Goal: Task Accomplishment & Management: Complete application form

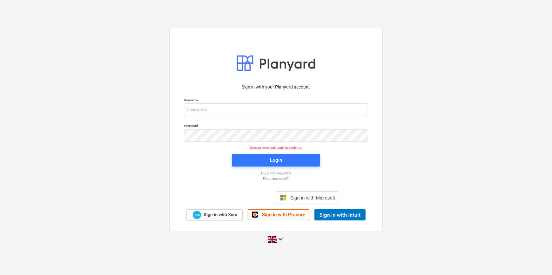
click at [460, 130] on div "Sign in with your Planyard account Username Password Session timed out. Login t…" at bounding box center [276, 138] width 552 height 230
click at [201, 110] on input "email" at bounding box center [276, 110] width 184 height 13
type input "[PERSON_NAME][EMAIL_ADDRESS][PERSON_NAME][DOMAIN_NAME]"
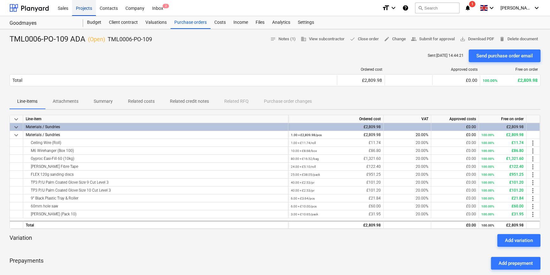
click at [79, 8] on div "Projects" at bounding box center [84, 8] width 24 height 16
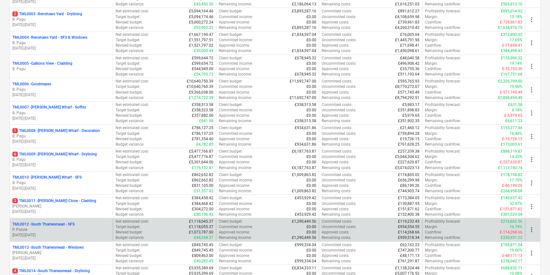
scroll to position [144, 0]
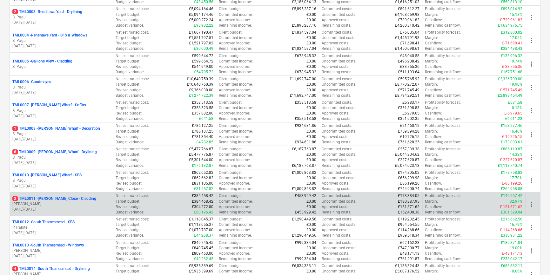
click at [61, 210] on p "[DATE] - [DATE]" at bounding box center [61, 209] width 98 height 5
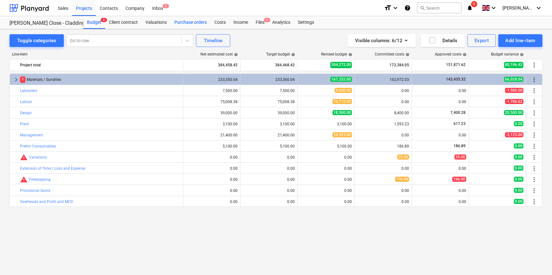
click at [185, 23] on div "Purchase orders" at bounding box center [191, 22] width 40 height 13
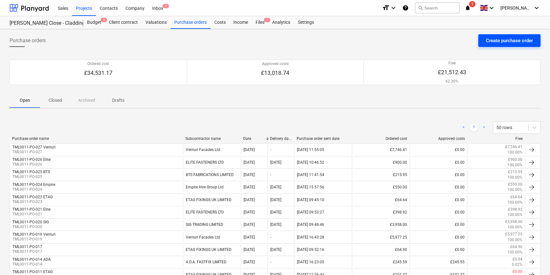
click at [500, 40] on div "Create purchase order" at bounding box center [509, 41] width 47 height 8
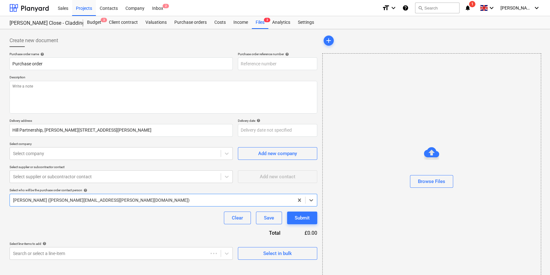
type textarea "x"
type input "TML0011-PO-028"
drag, startPoint x: 276, startPoint y: 64, endPoint x: 233, endPoint y: 64, distance: 42.6
click at [233, 64] on div "Purchase order name help Purchase order Purchase order reference number help TM…" at bounding box center [164, 61] width 308 height 18
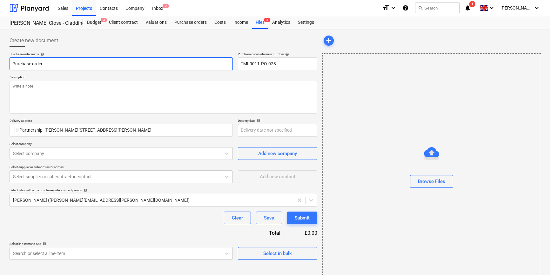
drag, startPoint x: 48, startPoint y: 63, endPoint x: 3, endPoint y: 65, distance: 44.5
click at [3, 65] on div "Create new document Purchase order name help Purchase order Purchase order refe…" at bounding box center [275, 159] width 550 height 260
paste input "TML0011-PO-028"
type textarea "x"
type input "TML0011-PO-028"
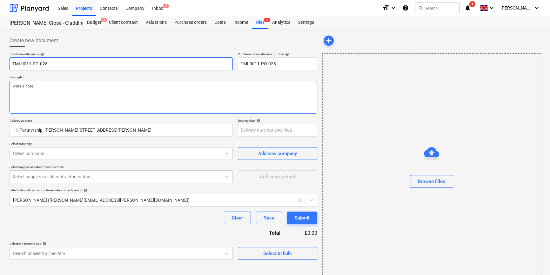
type textarea "x"
type input "TML0011-PO-028"
type textarea "x"
type input "TML0011-PO-028 B"
type textarea "x"
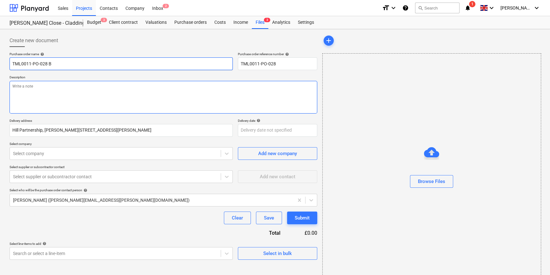
type input "TML0011-PO-028 BT"
type textarea "x"
type input "TML0011-PO-028 BTS"
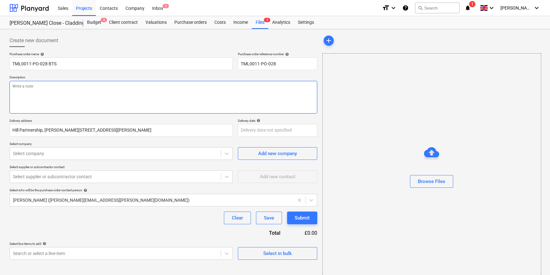
click at [20, 95] on textarea at bounding box center [164, 97] width 308 height 33
type textarea "x"
type textarea "S"
type textarea "x"
type textarea "Si"
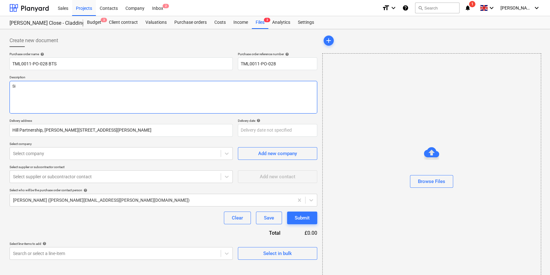
type textarea "x"
type textarea "Sit"
type textarea "x"
type textarea "Site"
type textarea "x"
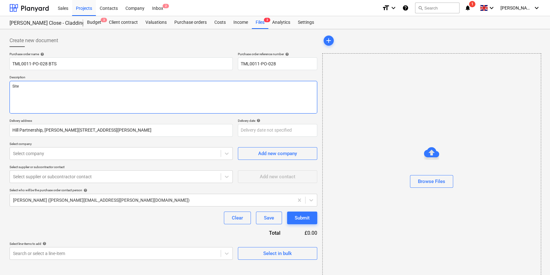
type textarea "Site"
type textarea "x"
type textarea "Site c"
type textarea "x"
type textarea "Site co"
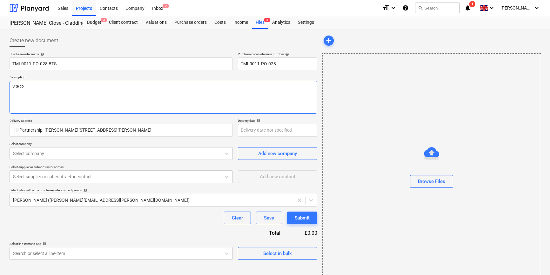
type textarea "x"
type textarea "Site con"
type textarea "x"
type textarea "Site cont"
type textarea "x"
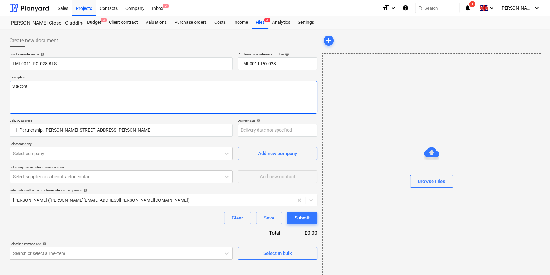
type textarea "Site conta"
type textarea "x"
type textarea "Site contac"
type textarea "x"
type textarea "Site contact"
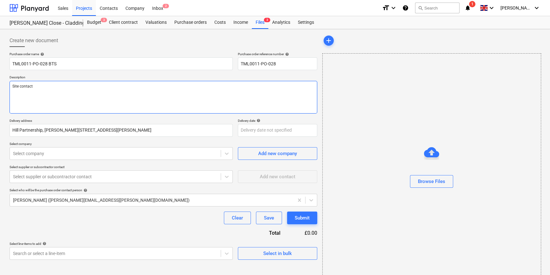
type textarea "x"
type textarea "Site contact"
type textarea "x"
type textarea "Site contact C"
type textarea "x"
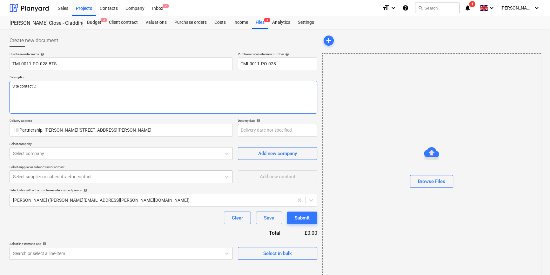
type textarea "Site contact Co"
type textarea "x"
type textarea "Site contact Con"
type textarea "x"
type textarea "Site contact Cons"
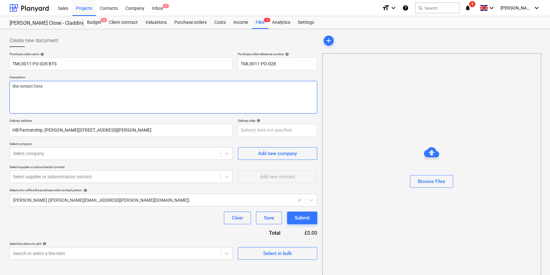
type textarea "x"
type textarea "Site contact Const"
type textarea "x"
type textarea "Site contact Consta"
type textarea "x"
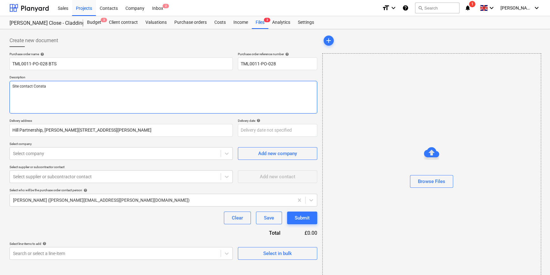
type textarea "Site contact Constan"
type textarea "x"
type textarea "Site contact Constant"
type textarea "x"
type textarea "Site contact [PERSON_NAME]"
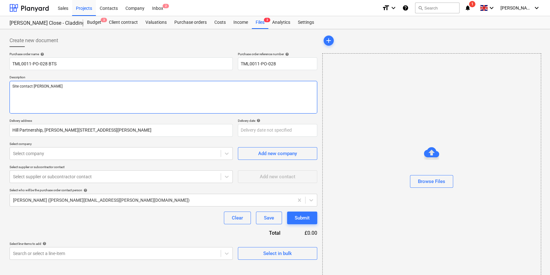
type textarea "x"
type textarea "Site contact [PERSON_NAME]"
type textarea "x"
type textarea "Site contact [PERSON_NAME]"
click at [62, 87] on textarea "Site contact [PERSON_NAME]" at bounding box center [164, 97] width 308 height 33
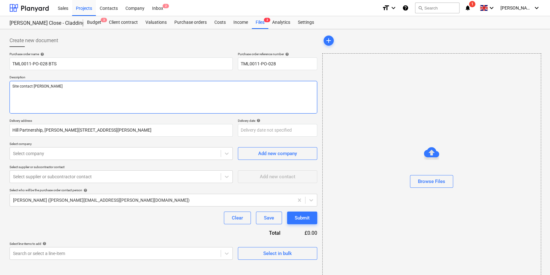
type textarea "x"
type textarea "Site contact [PERSON_NAME] 0"
type textarea "x"
type textarea "Site contact [PERSON_NAME] 07"
type textarea "x"
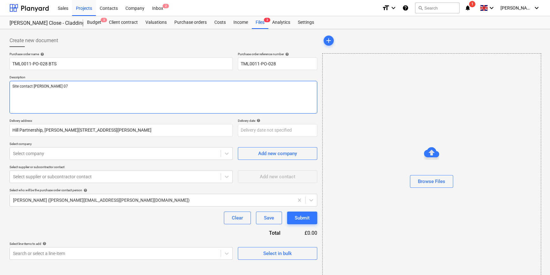
type textarea "Site contact Constantin 078"
type textarea "x"
type textarea "Site contact Constantin 0786"
type textarea "x"
type textarea "Site contact [PERSON_NAME] 07869"
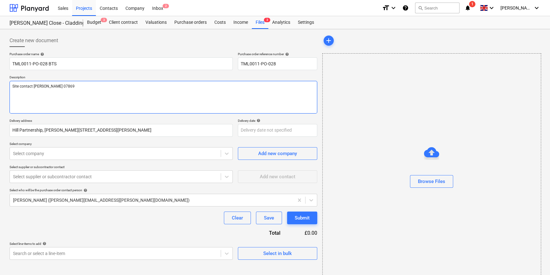
type textarea "x"
type textarea "Site contact [PERSON_NAME] 07869"
type textarea "x"
type textarea "Site contact [PERSON_NAME] 07869 4"
type textarea "x"
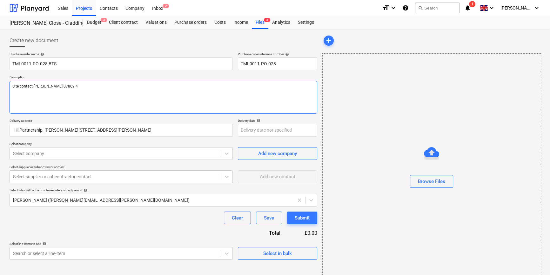
type textarea "Site contact [PERSON_NAME] [PHONE_NUMBER]"
type textarea "x"
type textarea "Site contact [PERSON_NAME] [PHONE_NUMBER]"
type textarea "x"
type textarea "Site contact [PERSON_NAME] [PHONE_NUMBER]"
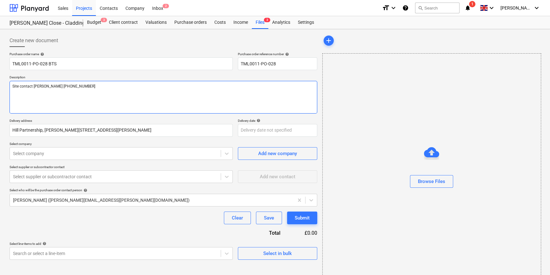
type textarea "x"
type textarea "Site contact [PERSON_NAME] 07869 4"
type textarea "x"
type textarea "Site contact [PERSON_NAME] 07869"
type textarea "x"
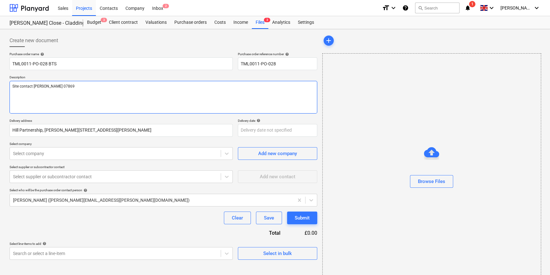
type textarea "Site contact [PERSON_NAME] 07869 7"
type textarea "x"
type textarea "Site contact [PERSON_NAME] [PHONE_NUMBER]"
type textarea "x"
type textarea "Site contact [PERSON_NAME] [PHONE_NUMBER]"
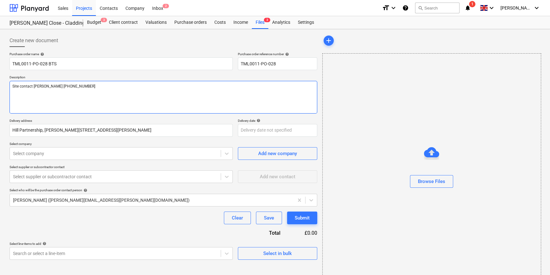
type textarea "x"
type textarea "Site contact [PERSON_NAME] [PHONE_NUMBER]"
type textarea "x"
type textarea "Site contact [PERSON_NAME] [PHONE_NUMBER]"
type textarea "x"
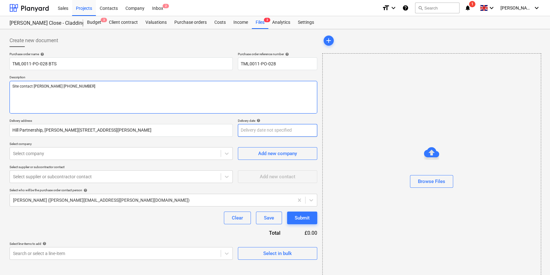
type textarea "Site contact [PERSON_NAME] [PHONE_NUMBER]"
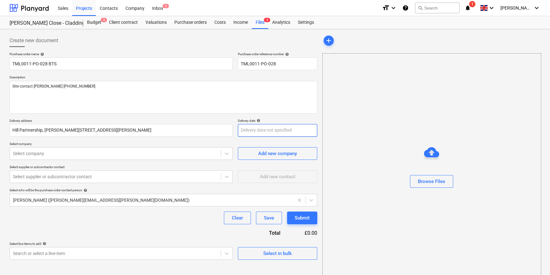
type textarea "x"
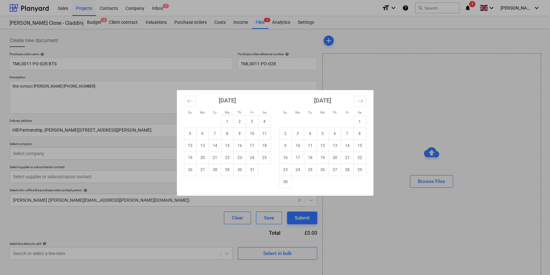
click at [252, 132] on body "Sales Projects Contacts Company Inbox 2 format_size keyboard_arrow_down help se…" at bounding box center [275, 137] width 550 height 275
click at [163, 223] on div "Su Mo Tu We Th Fr Sa Su Mo Tu We Th Fr Sa [DATE] 1 2 3 4 5 6 7 8 9 10 11 12 13 …" at bounding box center [275, 137] width 550 height 275
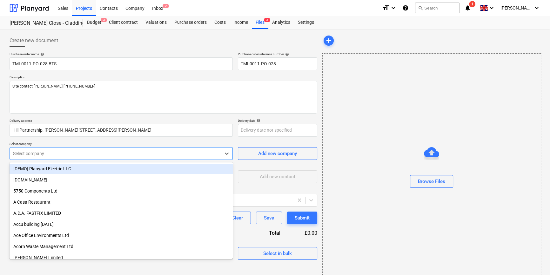
click at [69, 152] on div at bounding box center [115, 154] width 205 height 6
type input "bt"
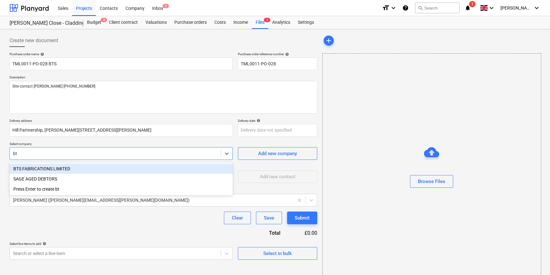
click at [58, 167] on div "BTS FABRICATIONS LIMITED" at bounding box center [121, 169] width 223 height 10
type textarea "x"
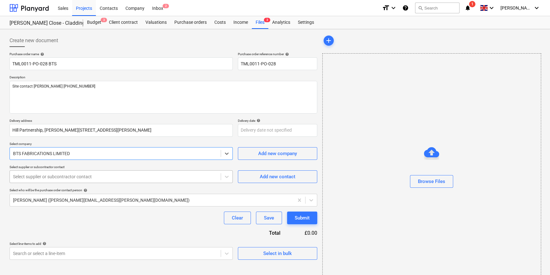
click at [54, 177] on div at bounding box center [115, 177] width 205 height 6
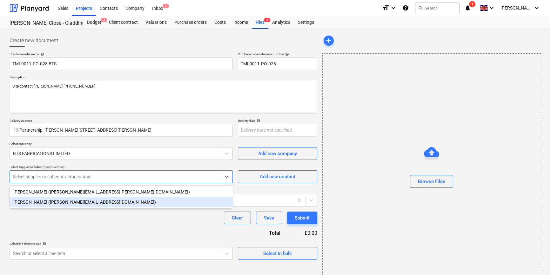
click at [53, 202] on div "[PERSON_NAME] ([PERSON_NAME][EMAIL_ADDRESS][DOMAIN_NAME])" at bounding box center [121, 202] width 223 height 10
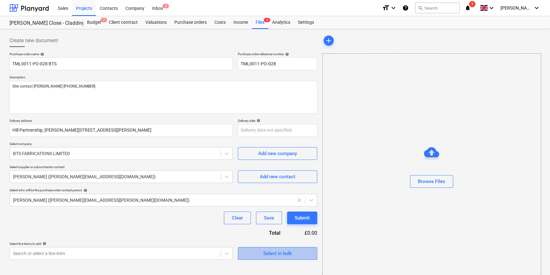
click at [289, 257] on div "Select in bulk" at bounding box center [277, 254] width 29 height 8
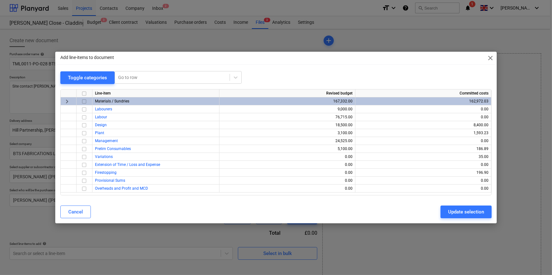
click at [83, 102] on input "checkbox" at bounding box center [84, 102] width 8 height 8
click at [447, 213] on button "Update selection" at bounding box center [465, 212] width 51 height 13
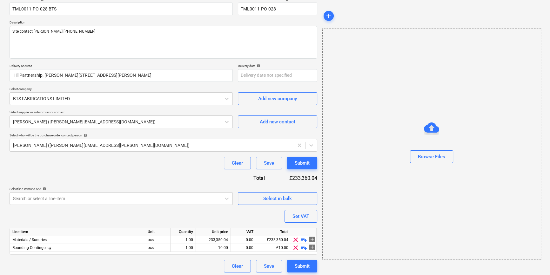
scroll to position [57, 0]
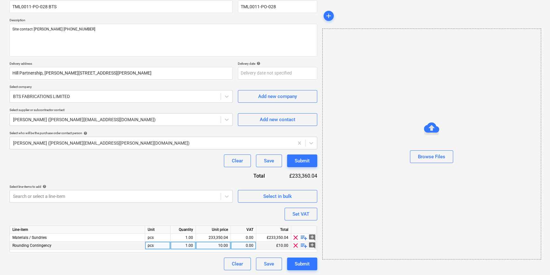
click at [296, 247] on span "clear" at bounding box center [296, 246] width 8 height 8
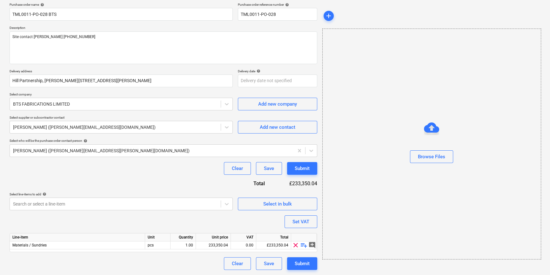
scroll to position [49, 0]
click at [303, 246] on span "playlist_add" at bounding box center [304, 246] width 8 height 8
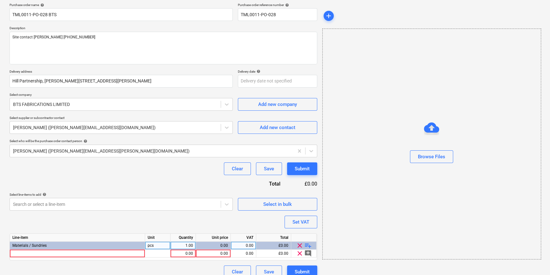
type textarea "x"
click at [40, 250] on div at bounding box center [77, 254] width 135 height 8
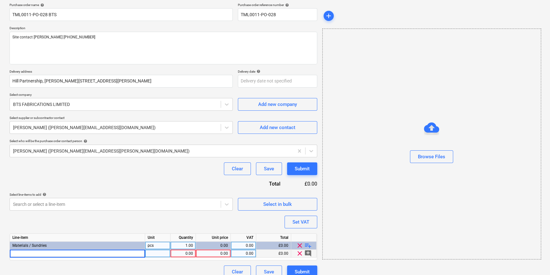
type input "NV-VB060S"
type textarea "x"
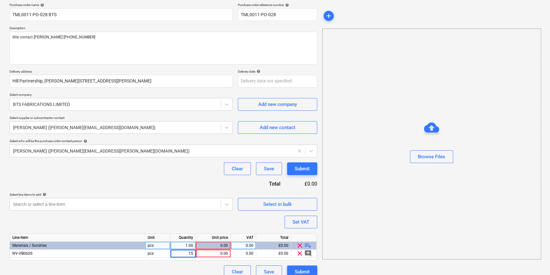
type input "150"
type textarea "x"
type input "4.14"
type textarea "x"
type input "20"
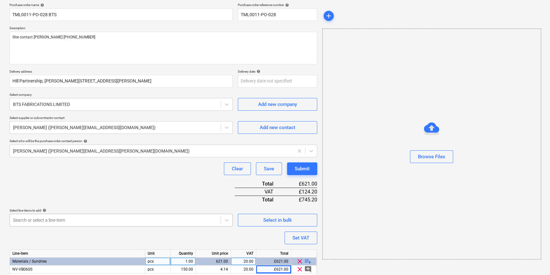
scroll to position [73, 0]
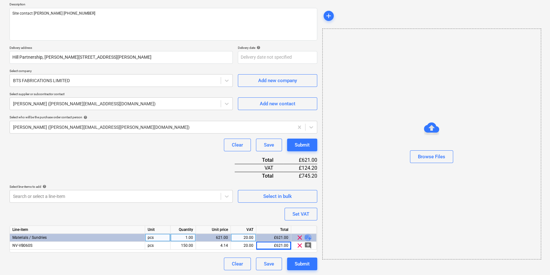
click at [308, 238] on span "playlist_add" at bounding box center [308, 238] width 8 height 8
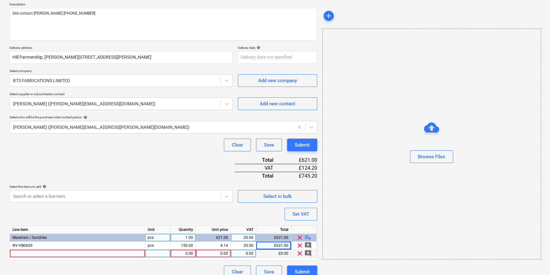
type textarea "x"
click at [44, 254] on div at bounding box center [77, 254] width 135 height 8
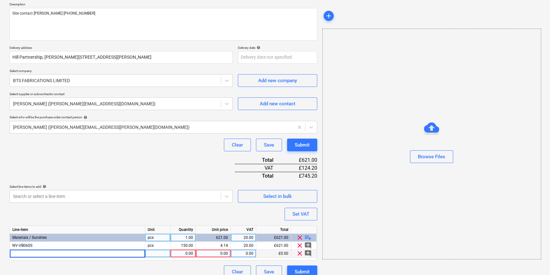
type input "NV-VB060D-6.5"
type textarea "x"
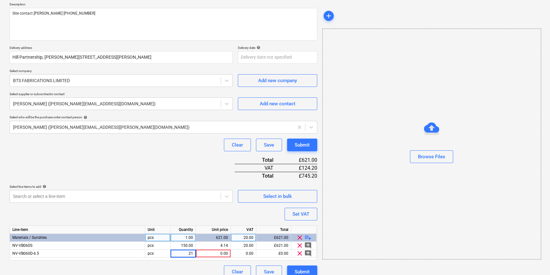
type input "210"
type textarea "x"
type input "5.67"
type textarea "x"
type input "20"
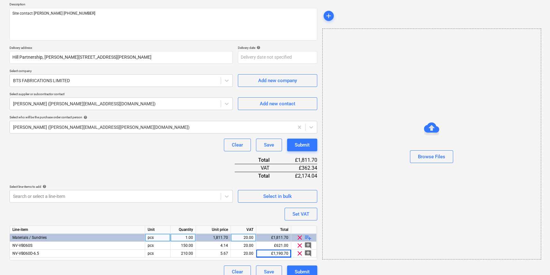
click at [306, 238] on span "playlist_add" at bounding box center [308, 238] width 8 height 8
type textarea "x"
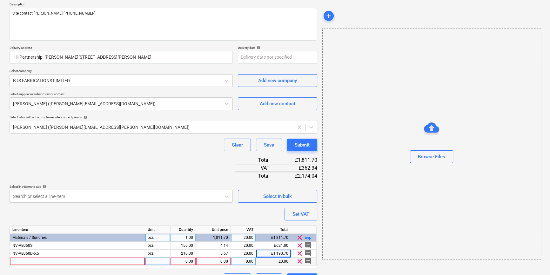
click at [30, 261] on div at bounding box center [77, 262] width 135 height 8
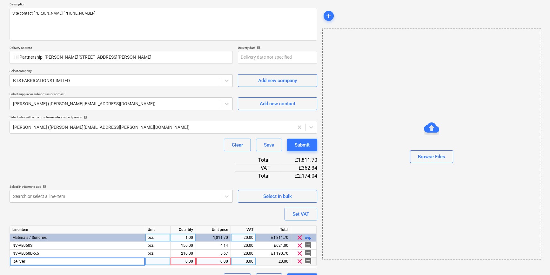
type input "Delivery"
type textarea "x"
type input "25"
type textarea "x"
type input "20"
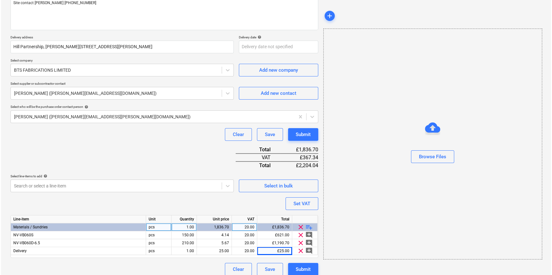
scroll to position [89, 0]
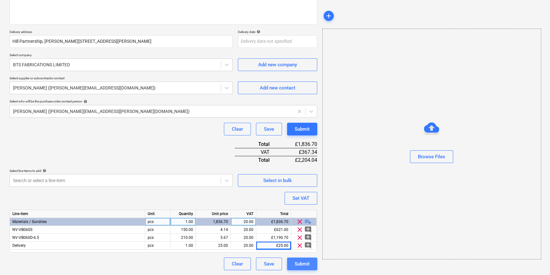
click at [305, 266] on div "Submit" at bounding box center [302, 264] width 15 height 8
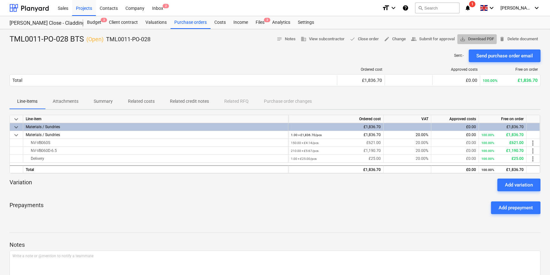
click at [474, 40] on span "save_alt Download PDF" at bounding box center [477, 39] width 34 height 7
click at [184, 23] on div "Purchase orders" at bounding box center [191, 22] width 40 height 13
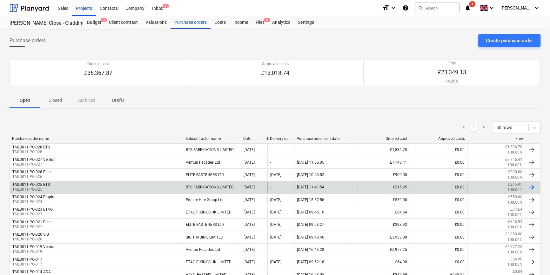
click at [156, 186] on div "TML0011-PO-025 BTS TML0011-PO-025" at bounding box center [96, 187] width 173 height 11
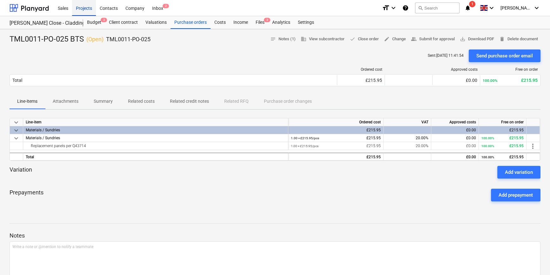
click at [80, 9] on div "Projects" at bounding box center [84, 8] width 24 height 16
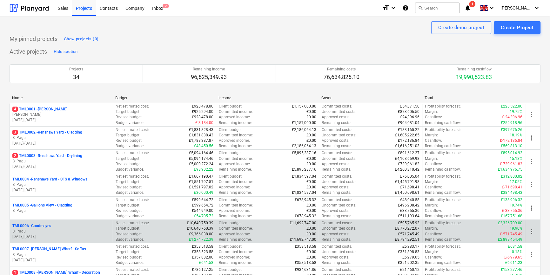
click at [65, 228] on div "TML0006 - Goodmayes" at bounding box center [61, 226] width 98 height 5
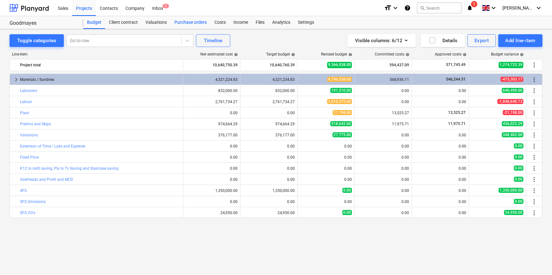
click at [182, 23] on div "Purchase orders" at bounding box center [191, 22] width 40 height 13
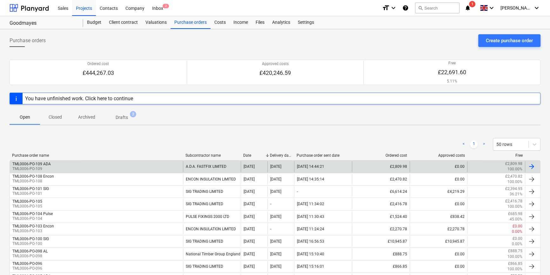
click at [110, 167] on div "TML0006-PO-109 ADA TML0006-PO-109" at bounding box center [96, 166] width 173 height 11
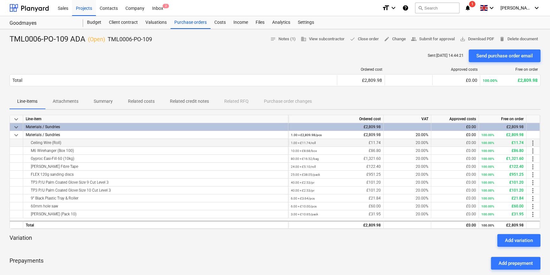
click at [64, 143] on div "Ceiling Wire (Roll)" at bounding box center [156, 143] width 260 height 8
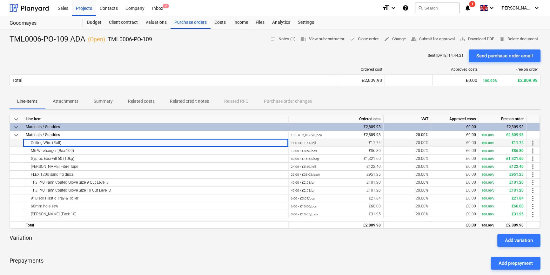
drag, startPoint x: 62, startPoint y: 143, endPoint x: 25, endPoint y: 142, distance: 36.8
click at [26, 142] on div "Ceiling Wire (Roll)" at bounding box center [156, 143] width 260 height 8
copy div "Ceiling Wire (Roll)"
click at [77, 152] on div "M6 Wirehanger (Box 100)" at bounding box center [156, 151] width 260 height 8
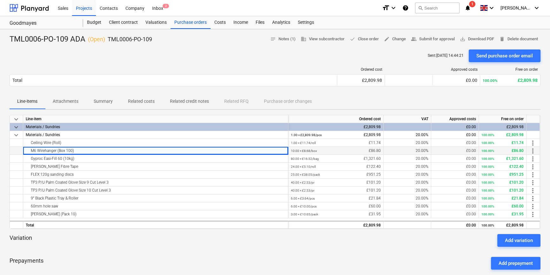
drag, startPoint x: 75, startPoint y: 151, endPoint x: 27, endPoint y: 149, distance: 47.7
click at [27, 149] on div "M6 Wirehanger (Box 100)" at bounding box center [156, 151] width 260 height 8
copy div "M6 Wirehanger (Box 100)"
drag, startPoint x: 73, startPoint y: 158, endPoint x: 31, endPoint y: 158, distance: 41.3
click at [31, 158] on div "Gyproc Easi-Fill 60 (10kg)" at bounding box center [156, 159] width 260 height 8
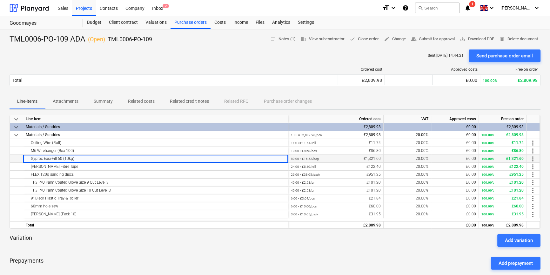
copy div "Gyproc Easi-Fill 60 (10kg)"
drag, startPoint x: 58, startPoint y: 166, endPoint x: 30, endPoint y: 167, distance: 28.0
click at [30, 167] on div "[PERSON_NAME] Fibre Tape" at bounding box center [156, 167] width 260 height 8
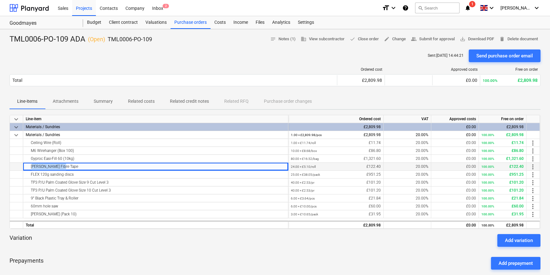
copy div "[PERSON_NAME] Fibre Tape"
drag, startPoint x: 69, startPoint y: 174, endPoint x: 46, endPoint y: 175, distance: 22.9
click at [46, 175] on div "FLEX 120g sanding discs" at bounding box center [156, 175] width 260 height 8
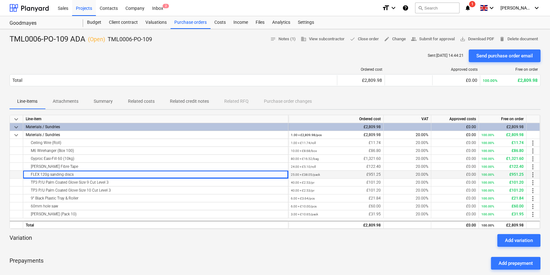
drag, startPoint x: 46, startPoint y: 175, endPoint x: 81, endPoint y: 176, distance: 34.9
click at [81, 176] on div "FLEX 120g sanding discs" at bounding box center [156, 175] width 260 height 8
drag, startPoint x: 73, startPoint y: 175, endPoint x: 29, endPoint y: 172, distance: 44.5
click at [29, 172] on div "FLEX 120g sanding discs" at bounding box center [156, 175] width 260 height 8
copy div "FLEX 120g sanding discs"
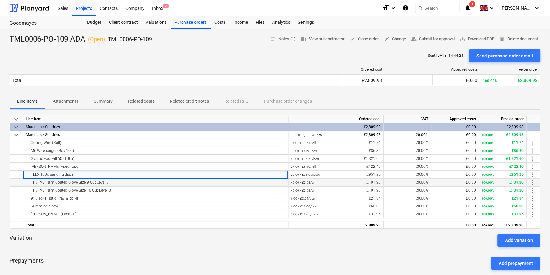
click at [111, 182] on div "TP3 P/U Palm Coated Glove Size 9 Cut Level 3" at bounding box center [156, 183] width 260 height 8
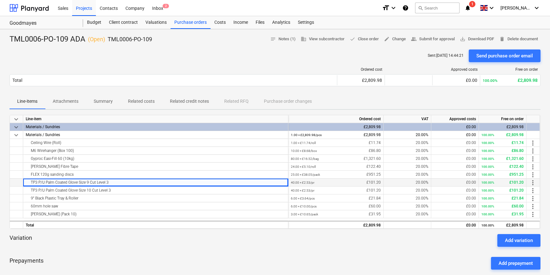
drag, startPoint x: 111, startPoint y: 182, endPoint x: 31, endPoint y: 179, distance: 79.4
click at [31, 179] on div "TP3 P/U Palm Coated Glove Size 9 Cut Level 3" at bounding box center [156, 183] width 260 height 8
copy div "TP3 P/U Palm Coated Glove Size 9 Cut Level 3"
click at [117, 189] on div "TP3 P/U Palm Coated Glove Size 10 Cut Level 3" at bounding box center [156, 191] width 260 height 8
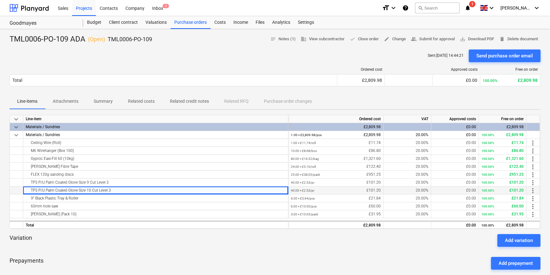
drag, startPoint x: 111, startPoint y: 190, endPoint x: 31, endPoint y: 188, distance: 80.4
click at [31, 188] on div "TP3 P/U Palm Coated Glove Size 10 Cut Level 3" at bounding box center [156, 191] width 260 height 8
copy div "TP3 P/U Palm Coated Glove Size 10 Cut Level 3"
click at [85, 198] on div "9” Black Plastic Tray & Roller" at bounding box center [156, 199] width 260 height 8
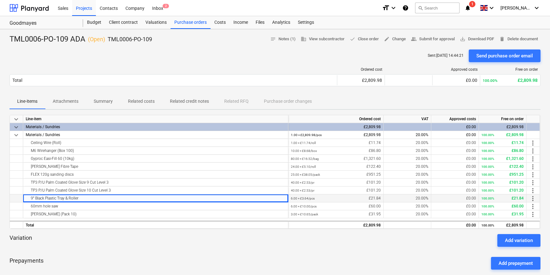
drag, startPoint x: 83, startPoint y: 198, endPoint x: 29, endPoint y: 197, distance: 54.0
click at [29, 197] on div "9” Black Plastic Tray & Roller" at bounding box center [156, 199] width 260 height 8
copy div "9” Black Plastic Tray & Roller"
click at [64, 207] on div "60mm hole saw" at bounding box center [156, 207] width 260 height 8
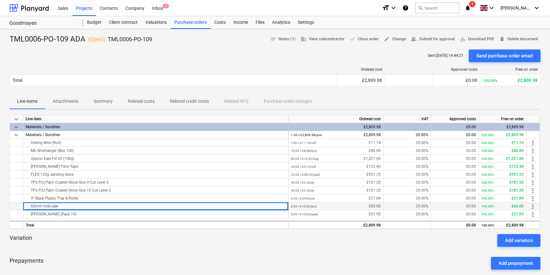
drag, startPoint x: 63, startPoint y: 207, endPoint x: 27, endPoint y: 208, distance: 35.9
click at [27, 208] on div "60mm hole saw" at bounding box center [156, 207] width 260 height 8
copy div "60mm hole saw"
drag, startPoint x: 84, startPoint y: 214, endPoint x: 31, endPoint y: 213, distance: 52.4
click at [31, 213] on div "[PERSON_NAME] (Pack 10)" at bounding box center [156, 215] width 260 height 8
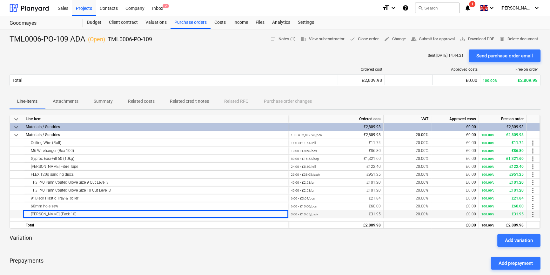
copy div "[PERSON_NAME] (Pack 10)"
click at [218, 250] on div at bounding box center [275, 249] width 531 height 5
click at [533, 206] on span "more_vert" at bounding box center [533, 207] width 8 height 8
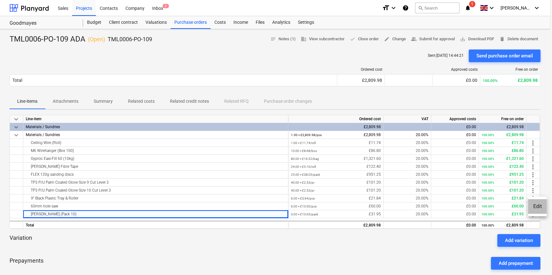
click at [534, 206] on li "Edit" at bounding box center [537, 206] width 19 height 15
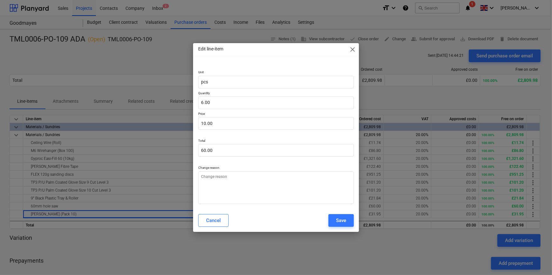
type textarea "x"
type input "10"
click at [224, 123] on input "10" at bounding box center [275, 123] width 155 height 13
type textarea "x"
type input "1"
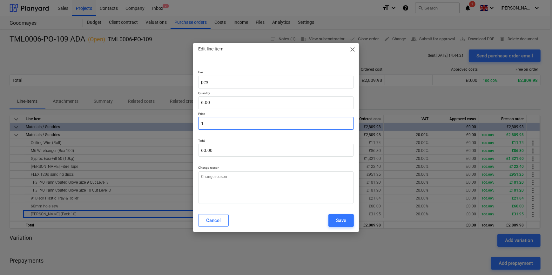
type input "6.00"
type textarea "x"
type input "0.00"
type textarea "x"
type input "5"
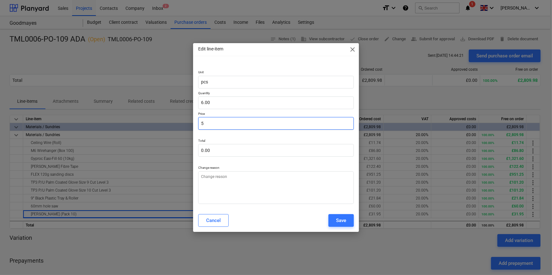
type input "30.00"
type input "5"
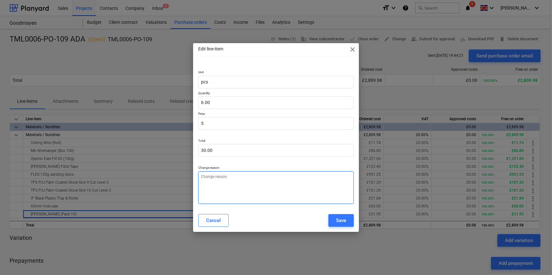
type textarea "x"
type input "5.00"
click at [230, 188] on textarea at bounding box center [275, 187] width 155 height 33
type textarea "x"
type textarea "P"
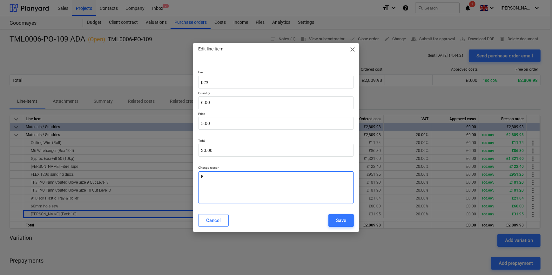
type textarea "x"
type textarea "Pr"
type textarea "x"
type textarea "Pri"
type textarea "x"
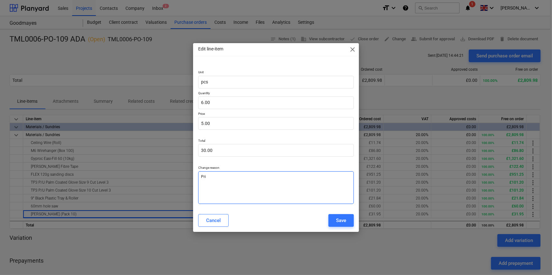
type textarea "Pric"
type textarea "x"
type textarea "Price"
click at [341, 222] on div "Save" at bounding box center [341, 221] width 10 height 8
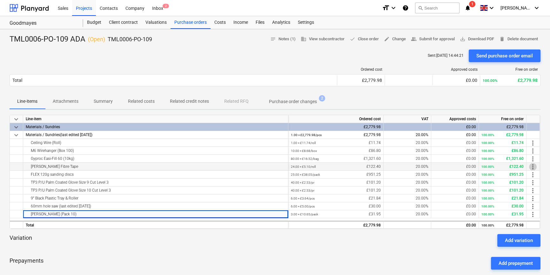
click at [533, 166] on span "more_vert" at bounding box center [533, 167] width 8 height 8
click at [533, 166] on li "Edit" at bounding box center [537, 167] width 19 height 15
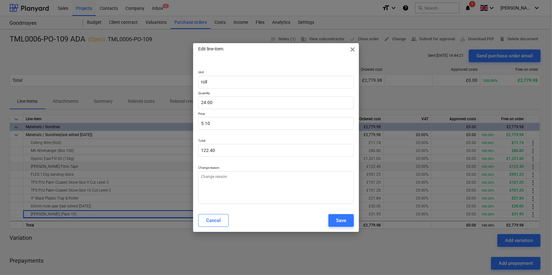
type textarea "x"
type input "5.1"
click at [214, 126] on input "5.1" at bounding box center [275, 123] width 155 height 13
type textarea "x"
type input "5."
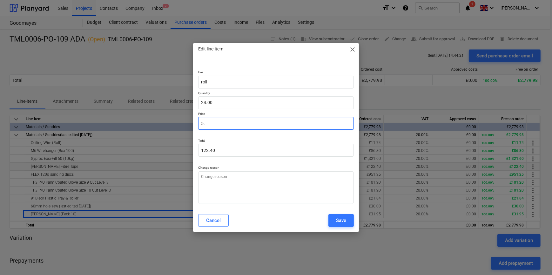
type input "120.00"
type textarea "x"
type input "5.2"
type input "124.80"
type textarea "x"
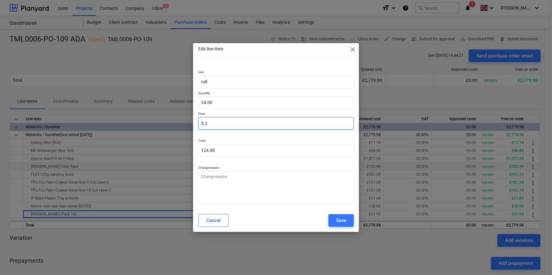
type input "5.28"
type input "126.72"
type input "5.28"
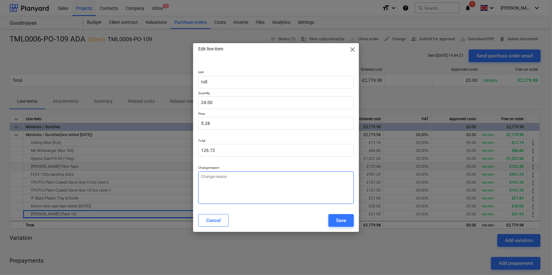
click at [227, 184] on textarea at bounding box center [275, 187] width 155 height 33
type textarea "x"
type textarea "P"
type textarea "x"
type textarea "Pr"
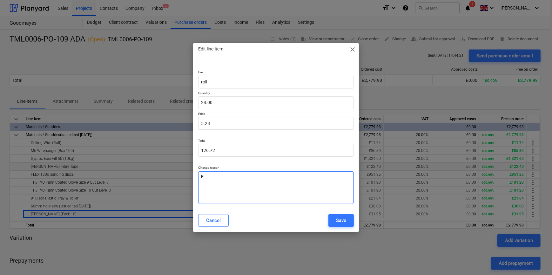
type textarea "x"
type textarea "Pri"
type textarea "x"
type textarea "Pric"
type textarea "x"
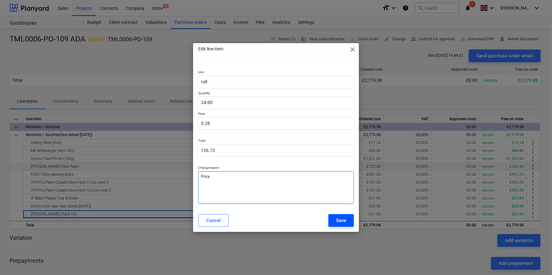
type textarea "Price"
click at [338, 220] on div "Save" at bounding box center [341, 221] width 10 height 8
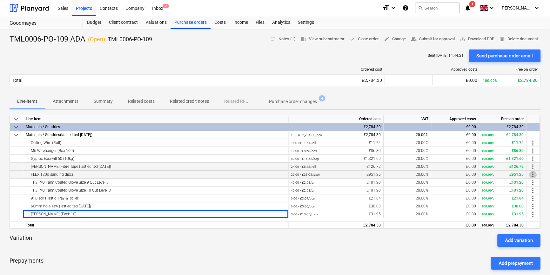
click at [532, 174] on span "more_vert" at bounding box center [533, 175] width 8 height 8
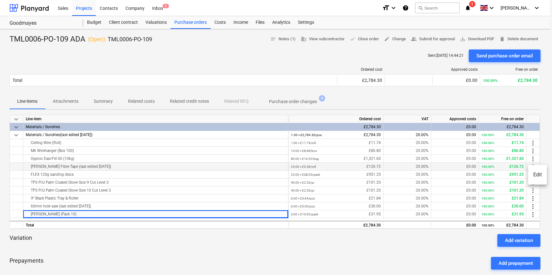
click at [532, 175] on li "Edit" at bounding box center [537, 175] width 19 height 15
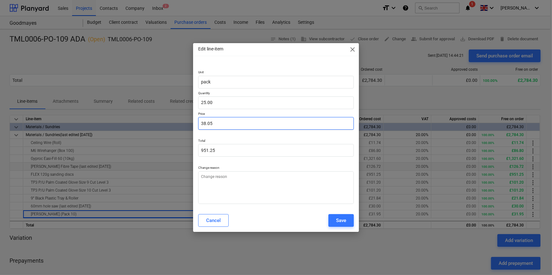
click at [226, 123] on input "38.05" at bounding box center [275, 123] width 155 height 13
type textarea "x"
type input "38.0"
type input "950.00"
type textarea "x"
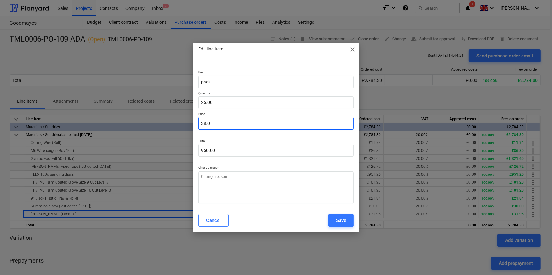
type input "38."
type textarea "x"
type input "38"
type textarea "x"
type input "3"
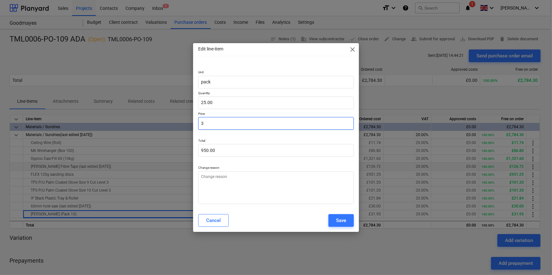
type input "75.00"
type textarea "x"
type input "0.00"
type textarea "x"
type input "4"
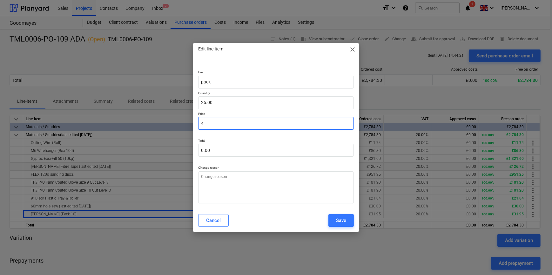
type input "100.00"
type textarea "x"
type input "47"
type input "1,175.00"
type textarea "x"
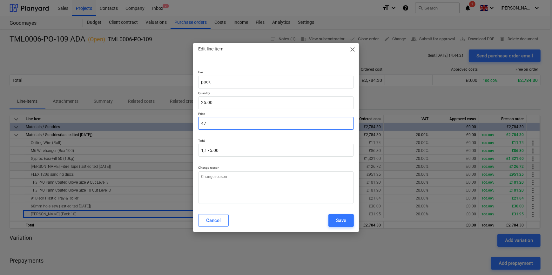
type input "47."
type textarea "x"
type input "47.0"
type textarea "x"
type input "47.08"
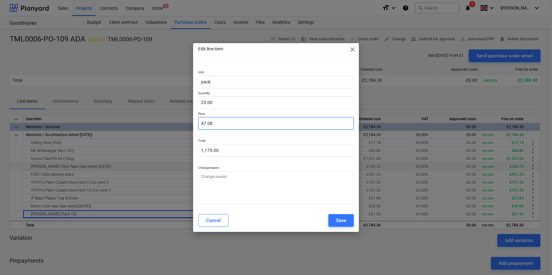
type input "1,177.00"
type input "47.08"
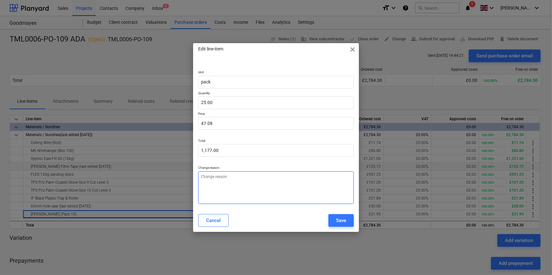
click at [219, 183] on textarea at bounding box center [275, 187] width 155 height 33
type textarea "x"
type textarea "P"
type textarea "x"
type textarea "Pr"
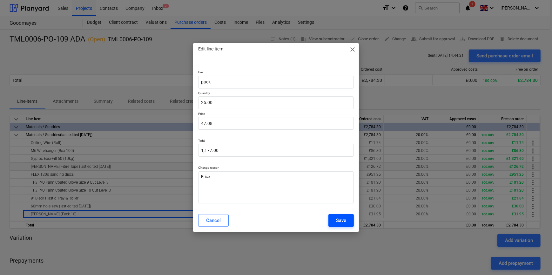
click at [342, 223] on div "Save" at bounding box center [341, 221] width 10 height 8
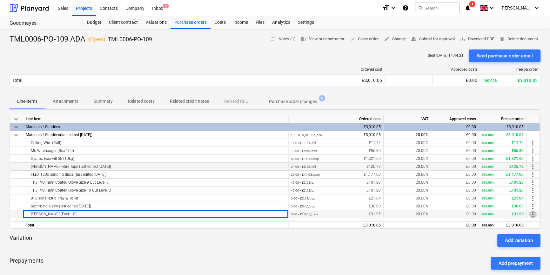
click at [535, 214] on span "more_vert" at bounding box center [533, 215] width 8 height 8
click at [535, 214] on li "Edit" at bounding box center [537, 214] width 19 height 15
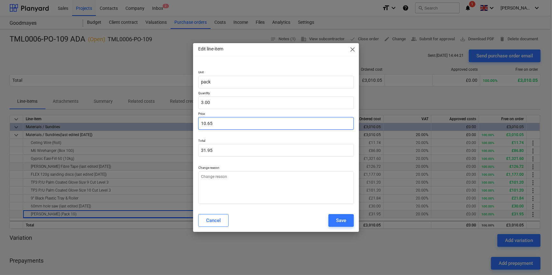
click at [214, 124] on input "10.65" at bounding box center [275, 123] width 155 height 13
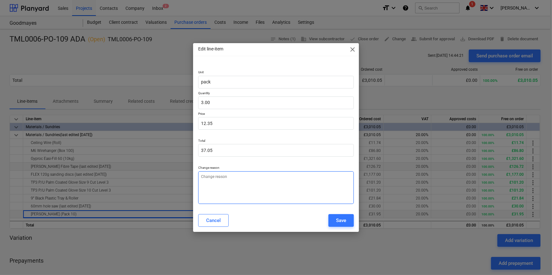
click at [213, 187] on textarea at bounding box center [275, 187] width 155 height 33
click at [343, 222] on div "Save" at bounding box center [341, 221] width 10 height 8
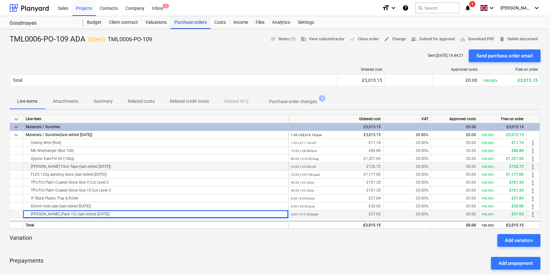
click at [184, 23] on div "Purchase orders" at bounding box center [191, 22] width 40 height 13
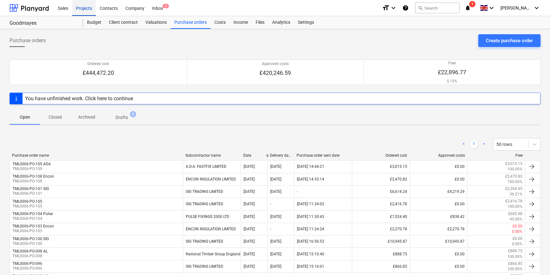
click at [84, 8] on div "Projects" at bounding box center [84, 8] width 24 height 16
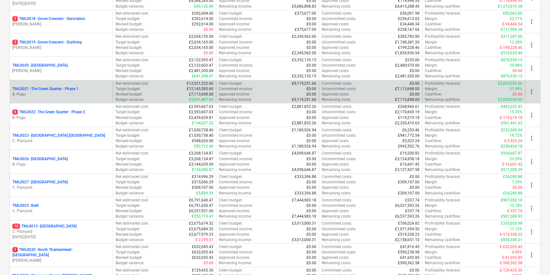
scroll to position [520, 0]
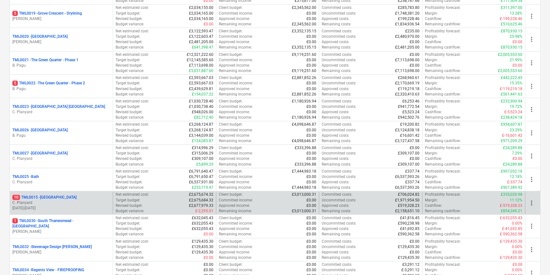
click at [73, 201] on p "C. Planyard" at bounding box center [61, 202] width 98 height 5
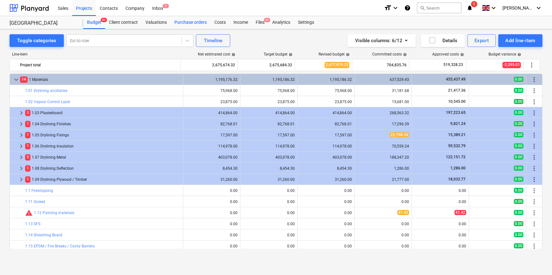
click at [179, 25] on div "Purchase orders" at bounding box center [191, 22] width 40 height 13
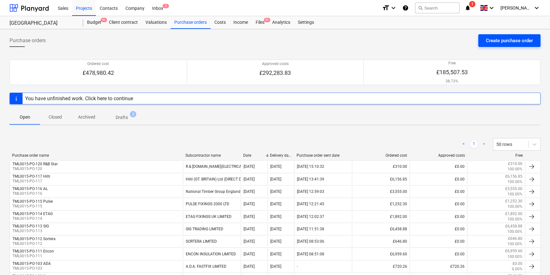
click at [495, 43] on div "Create purchase order" at bounding box center [509, 41] width 47 height 8
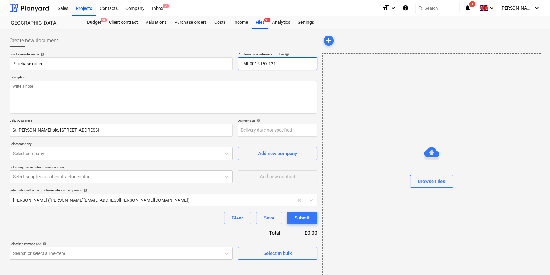
drag, startPoint x: 278, startPoint y: 63, endPoint x: 238, endPoint y: 65, distance: 39.5
click at [238, 65] on input "TML0015-PO-121" at bounding box center [277, 63] width 79 height 13
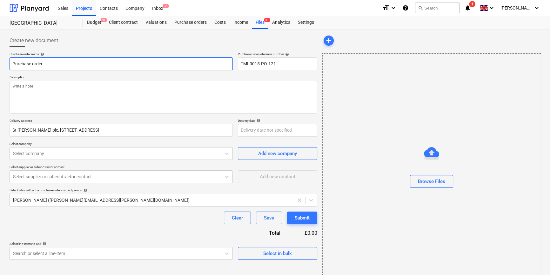
drag, startPoint x: 51, startPoint y: 64, endPoint x: 9, endPoint y: 66, distance: 42.6
click at [9, 66] on div "Create new document Purchase order name help Purchase order Purchase order refe…" at bounding box center [163, 159] width 313 height 255
paste input "TML0015-PO-121"
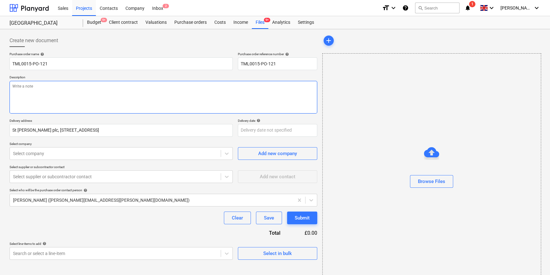
click at [34, 97] on textarea at bounding box center [164, 97] width 308 height 33
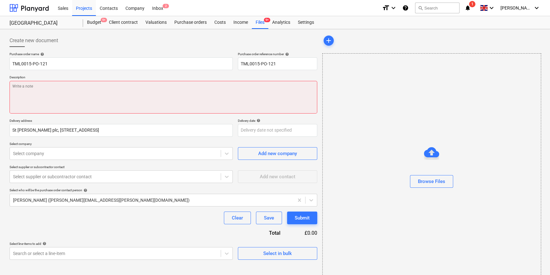
paste textarea "8AM EXCHANGES PLEASE [DATE] AND [DATE] BOOKINGS MADE SITE CONTACT NARCIS [PHONE…"
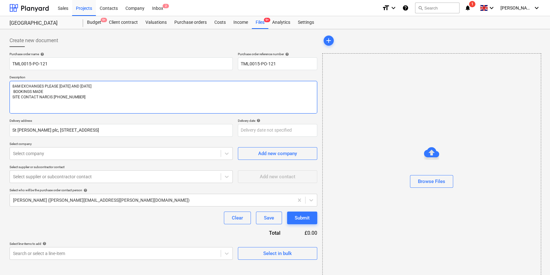
click at [59, 86] on textarea "8AM EXCHANGES PLEASE [DATE] AND [DATE] BOOKINGS MADE SITE CONTACT NARCIS [PHONE…" at bounding box center [164, 97] width 308 height 33
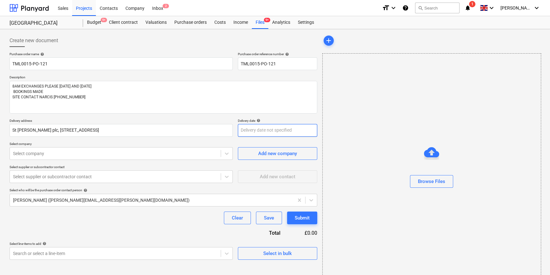
click at [251, 132] on body "Sales Projects Contacts Company Inbox 2 format_size keyboard_arrow_down help se…" at bounding box center [275, 137] width 550 height 275
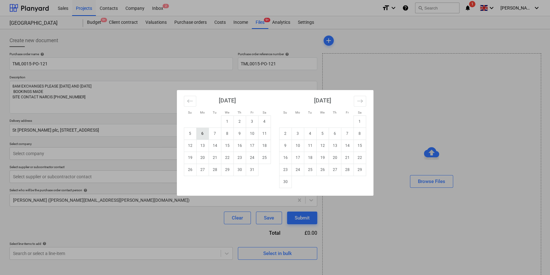
click at [201, 133] on td "6" at bounding box center [202, 134] width 12 height 12
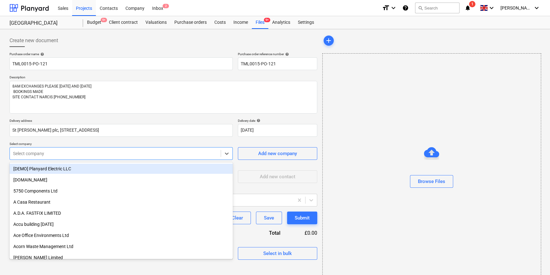
click at [120, 155] on div at bounding box center [115, 154] width 205 height 6
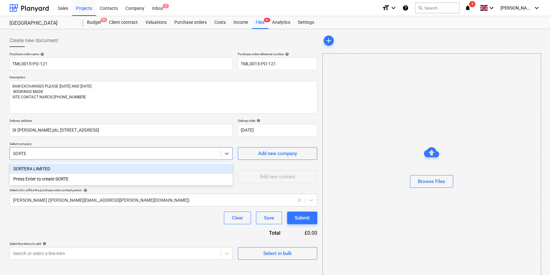
click at [58, 171] on div "SORTERA LIMITED" at bounding box center [121, 169] width 223 height 10
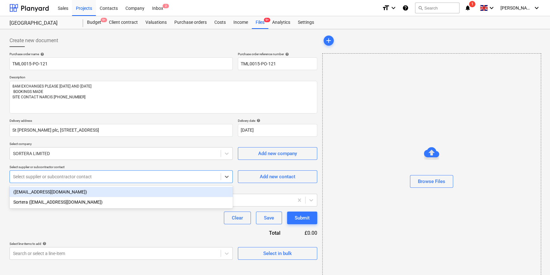
click at [57, 178] on div at bounding box center [115, 177] width 205 height 6
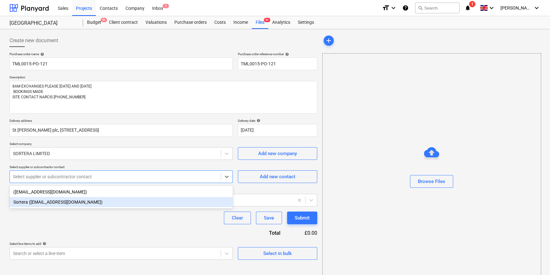
click at [54, 203] on div "Sortera ([EMAIL_ADDRESS][DOMAIN_NAME])" at bounding box center [121, 202] width 223 height 10
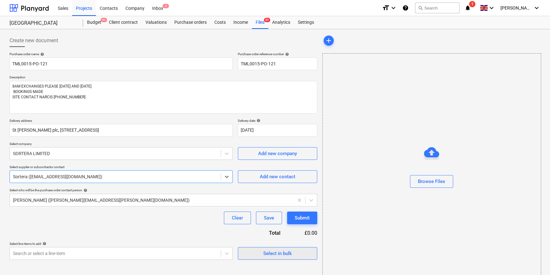
click at [261, 253] on span "Select in bulk" at bounding box center [278, 254] width 64 height 8
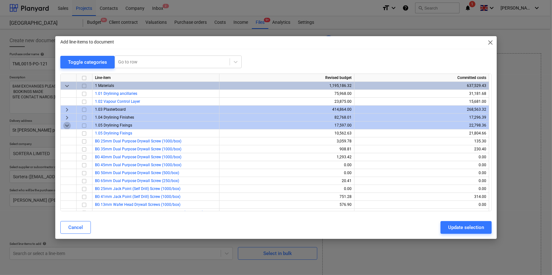
click at [66, 125] on span "keyboard_arrow_down" at bounding box center [67, 126] width 8 height 8
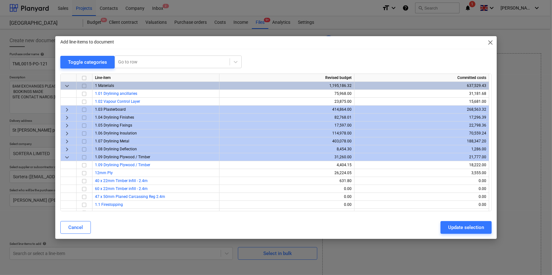
click at [65, 158] on span "keyboard_arrow_down" at bounding box center [67, 157] width 8 height 8
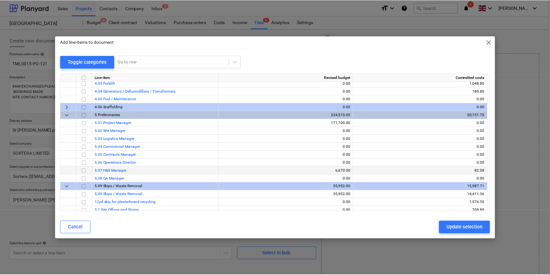
scroll to position [289, 0]
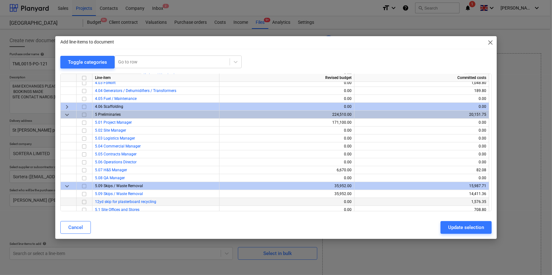
click at [84, 202] on input "checkbox" at bounding box center [84, 202] width 8 height 8
click at [452, 229] on div "Update selection" at bounding box center [466, 228] width 36 height 8
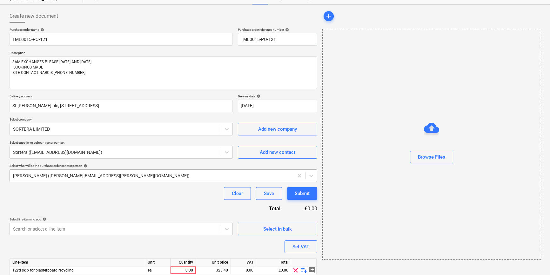
scroll to position [49, 0]
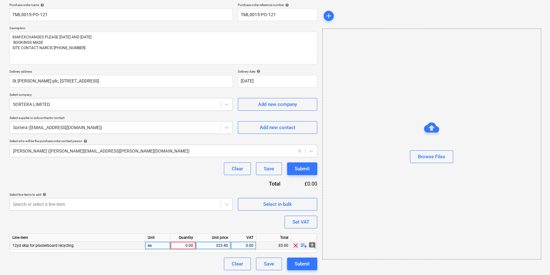
click at [185, 246] on div "0.00" at bounding box center [183, 246] width 20 height 8
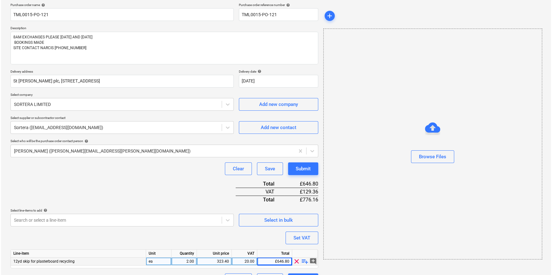
scroll to position [65, 0]
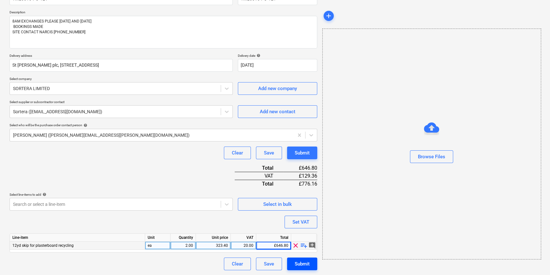
click at [305, 266] on div "Submit" at bounding box center [302, 264] width 15 height 8
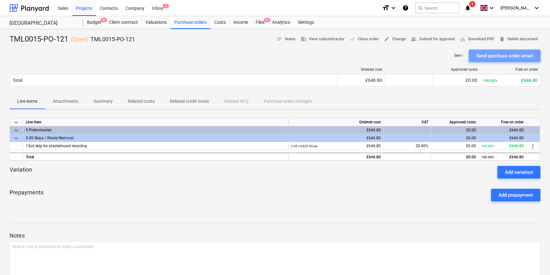
click at [486, 54] on div "Send purchase order email" at bounding box center [504, 56] width 57 height 8
click at [86, 9] on div "Projects" at bounding box center [84, 8] width 24 height 16
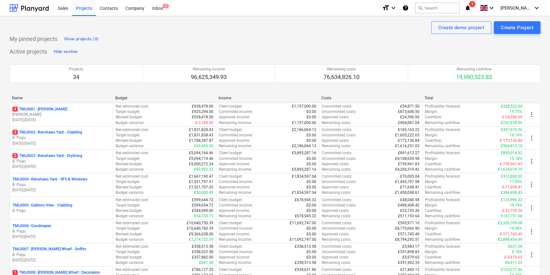
click at [91, 227] on div "TML0006 - Goodmayes" at bounding box center [61, 226] width 98 height 5
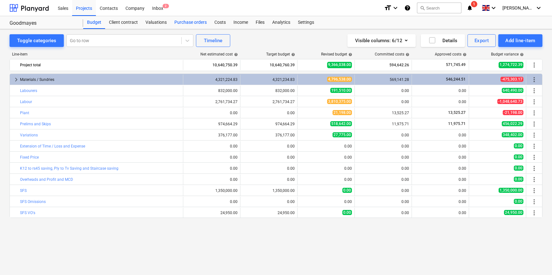
click at [184, 23] on div "Purchase orders" at bounding box center [191, 22] width 40 height 13
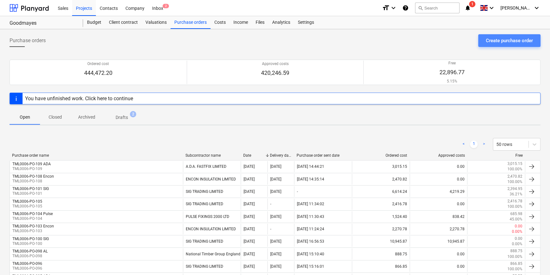
click at [511, 41] on div "Create purchase order" at bounding box center [509, 41] width 47 height 8
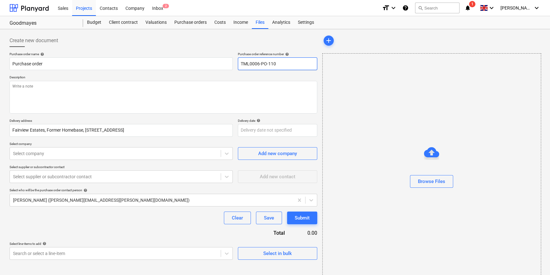
drag, startPoint x: 276, startPoint y: 63, endPoint x: 239, endPoint y: 63, distance: 37.2
click at [239, 63] on input "TML0006-PO-110" at bounding box center [277, 63] width 79 height 13
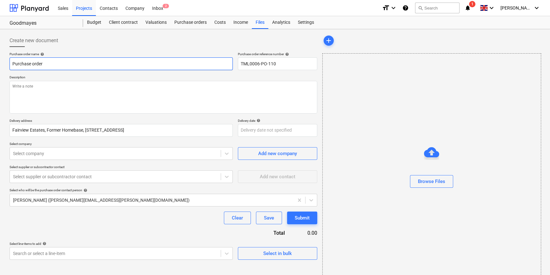
click at [37, 63] on input "Purchase order" at bounding box center [121, 63] width 223 height 13
drag, startPoint x: 41, startPoint y: 63, endPoint x: 36, endPoint y: 64, distance: 5.4
click at [36, 64] on input "Purchase order" at bounding box center [121, 63] width 223 height 13
drag, startPoint x: 48, startPoint y: 62, endPoint x: 10, endPoint y: 64, distance: 37.2
click at [10, 64] on input "Purchase order" at bounding box center [121, 63] width 223 height 13
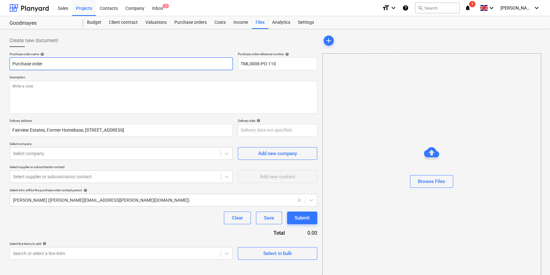
paste input "TML0006-PO-110"
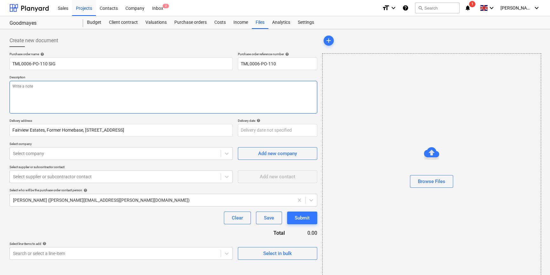
click at [60, 90] on textarea at bounding box center [164, 97] width 308 height 33
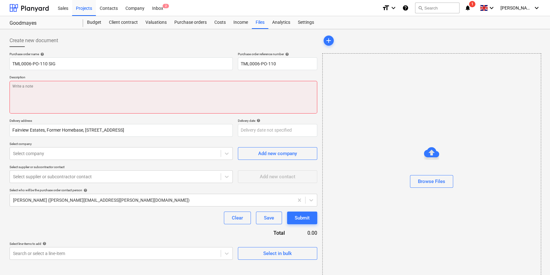
click at [55, 91] on textarea at bounding box center [164, 97] width 308 height 33
paste textarea "Site contact [PERSON_NAME] [PHONE_NUMBER]"
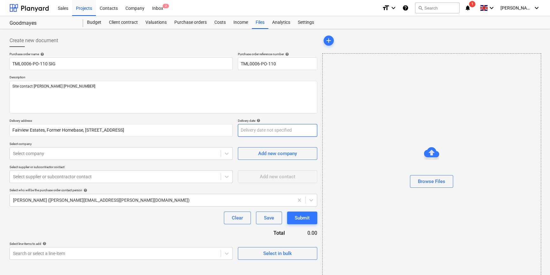
click at [255, 130] on body "Sales Projects Contacts Company Inbox 2 format_size keyboard_arrow_down help se…" at bounding box center [275, 137] width 550 height 275
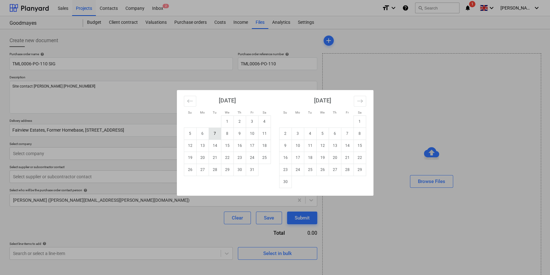
click at [214, 135] on td "7" at bounding box center [215, 134] width 12 height 12
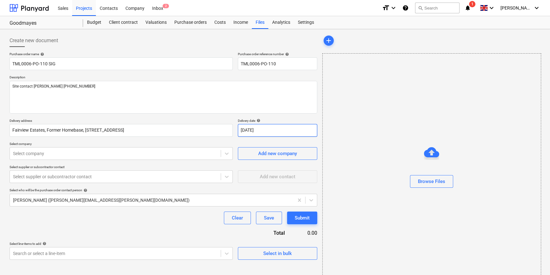
click at [264, 128] on body "Sales Projects Contacts Company Inbox 2 format_size keyboard_arrow_down help se…" at bounding box center [275, 137] width 550 height 275
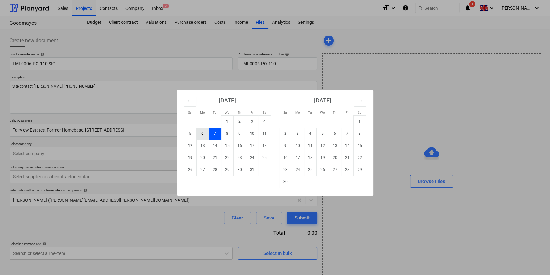
click at [200, 132] on td "6" at bounding box center [202, 134] width 12 height 12
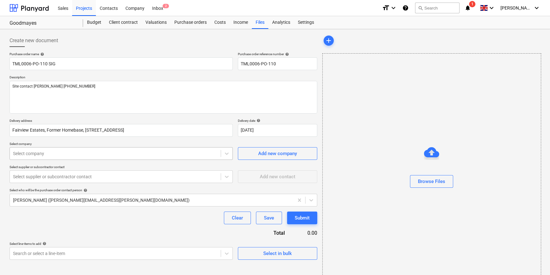
click at [64, 152] on div at bounding box center [115, 154] width 205 height 6
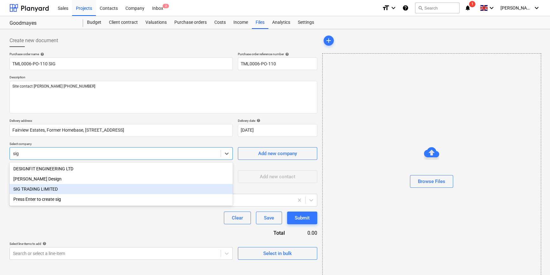
click at [51, 191] on div "SIG TRADING LIMITED" at bounding box center [121, 189] width 223 height 10
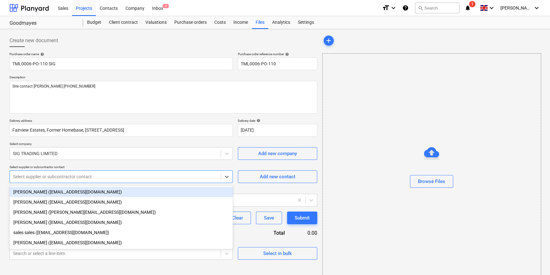
click at [41, 179] on div at bounding box center [115, 177] width 205 height 6
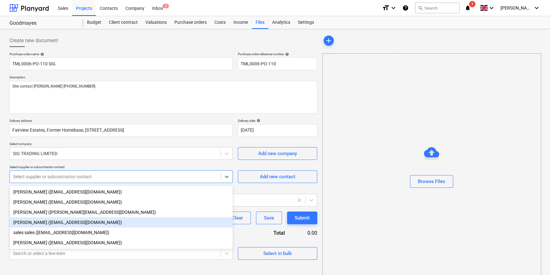
click at [30, 225] on div "[PERSON_NAME] ([EMAIL_ADDRESS][DOMAIN_NAME])" at bounding box center [121, 223] width 223 height 10
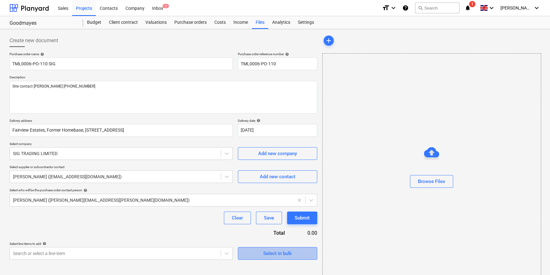
click at [266, 255] on div "Select in bulk" at bounding box center [277, 254] width 29 height 8
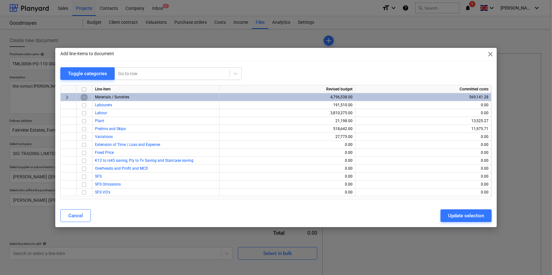
click at [84, 97] on input "checkbox" at bounding box center [84, 98] width 8 height 8
click at [449, 218] on div "Update selection" at bounding box center [466, 216] width 36 height 8
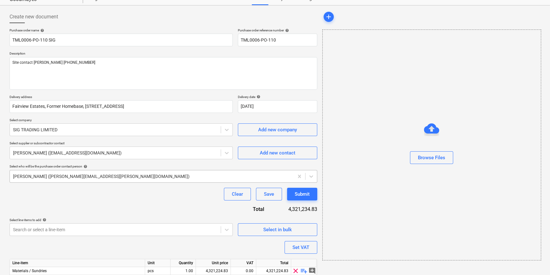
scroll to position [57, 0]
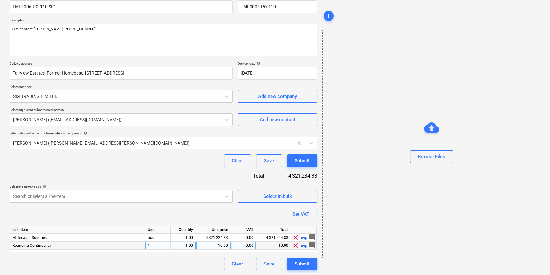
click at [296, 246] on span "clear" at bounding box center [296, 246] width 8 height 8
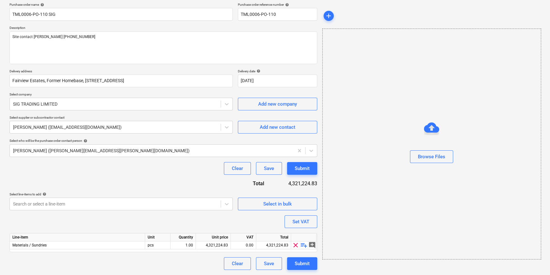
scroll to position [49, 0]
click at [302, 245] on span "playlist_add" at bounding box center [304, 246] width 8 height 8
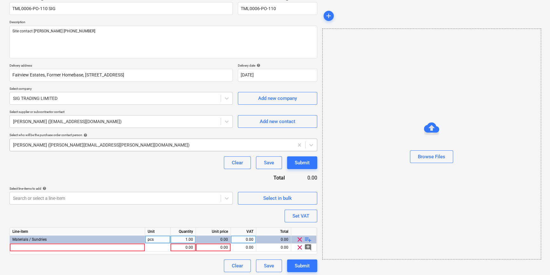
scroll to position [57, 0]
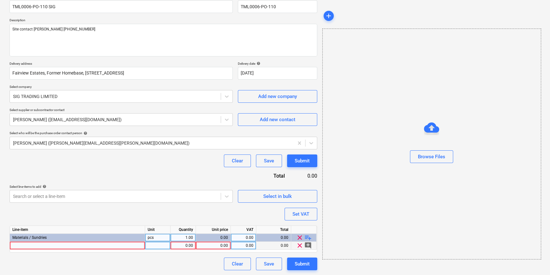
click at [26, 246] on div at bounding box center [77, 246] width 135 height 8
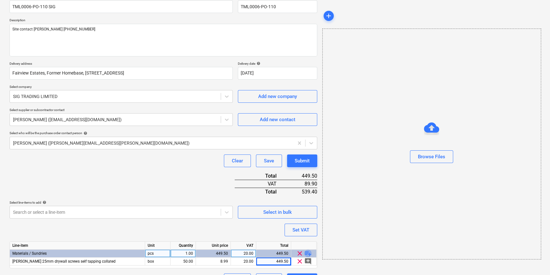
click at [307, 253] on span "playlist_add" at bounding box center [308, 254] width 8 height 8
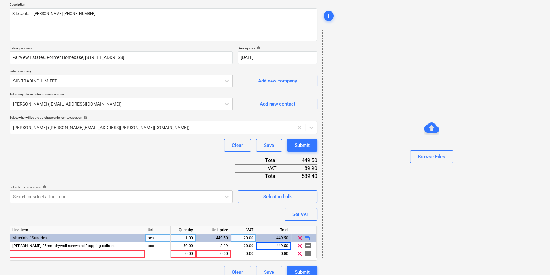
scroll to position [81, 0]
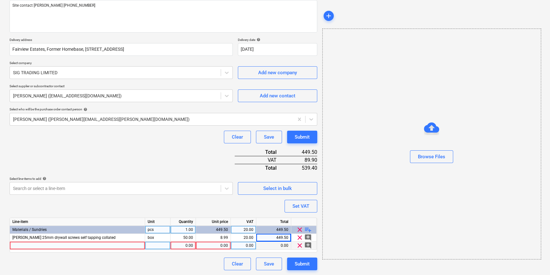
click at [26, 244] on div at bounding box center [77, 246] width 135 height 8
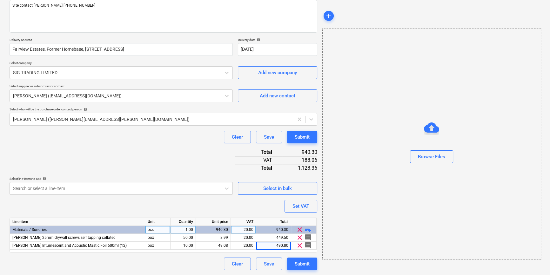
click at [307, 228] on span "playlist_add" at bounding box center [308, 230] width 8 height 8
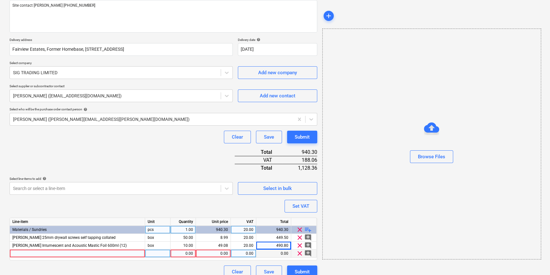
click at [36, 254] on div at bounding box center [77, 254] width 135 height 8
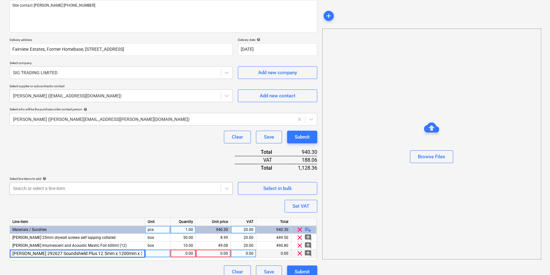
scroll to position [0, 10]
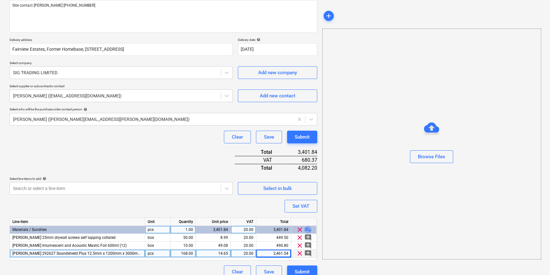
click at [306, 230] on span "playlist_add" at bounding box center [308, 230] width 8 height 8
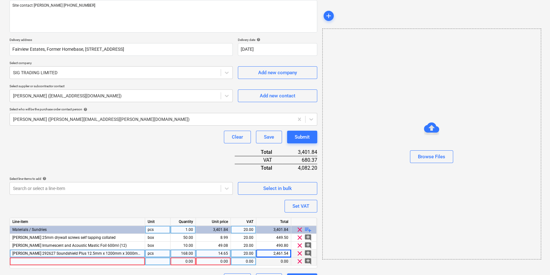
click at [63, 260] on div at bounding box center [77, 262] width 135 height 8
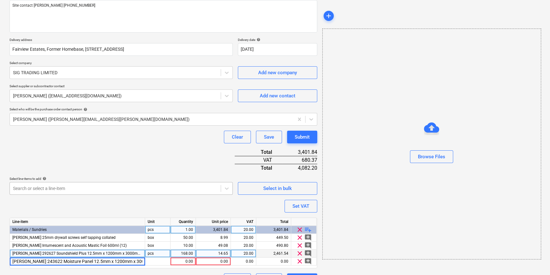
scroll to position [0, 6]
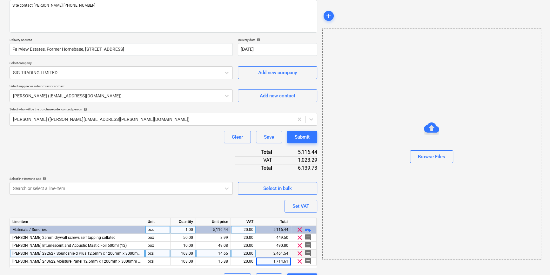
click at [307, 231] on span "playlist_add" at bounding box center [308, 230] width 8 height 8
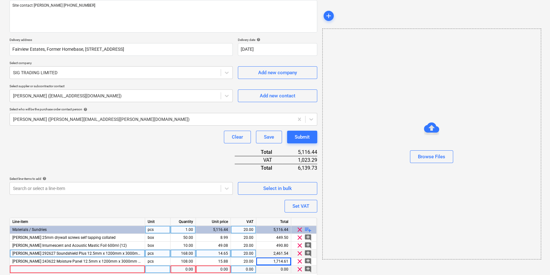
click at [71, 269] on div at bounding box center [77, 270] width 135 height 8
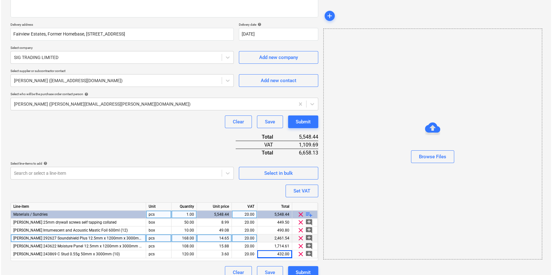
scroll to position [105, 0]
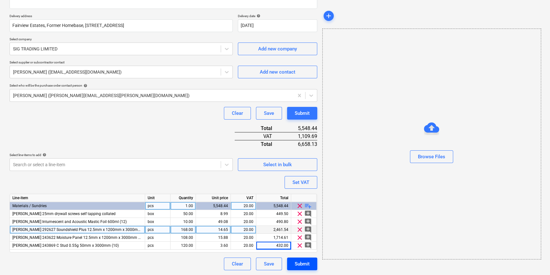
click at [302, 264] on div "Submit" at bounding box center [302, 264] width 15 height 8
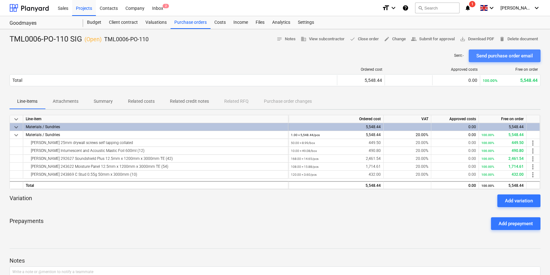
click at [502, 55] on div "Send purchase order email" at bounding box center [504, 56] width 57 height 8
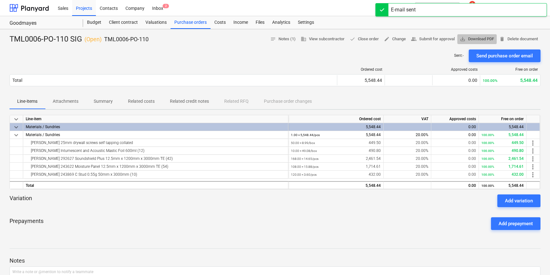
click at [481, 41] on span "save_alt Download PDF" at bounding box center [477, 39] width 34 height 7
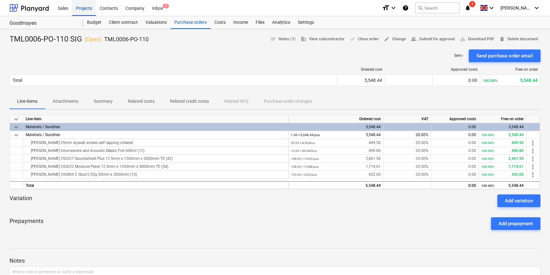
click at [80, 10] on div "Projects" at bounding box center [84, 8] width 24 height 16
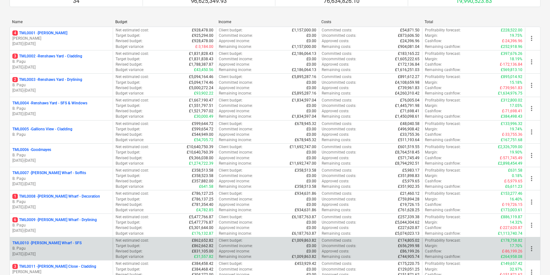
scroll to position [86, 0]
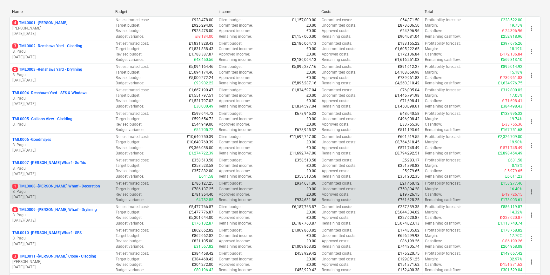
click at [86, 194] on p "B. Pagu" at bounding box center [61, 191] width 98 height 5
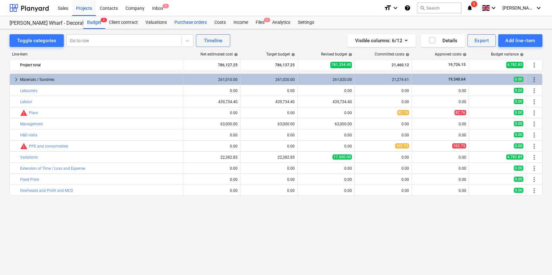
click at [189, 22] on div "Purchase orders" at bounding box center [191, 22] width 40 height 13
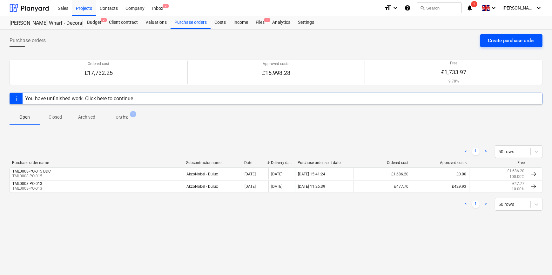
click at [510, 41] on div "Create purchase order" at bounding box center [511, 41] width 47 height 8
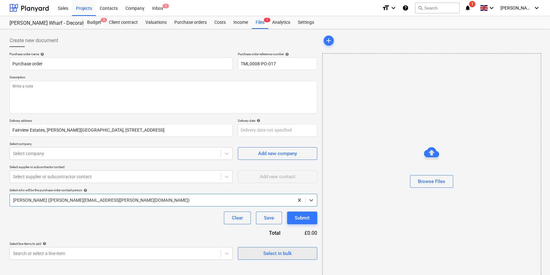
click at [267, 254] on div "Select in bulk" at bounding box center [277, 254] width 29 height 8
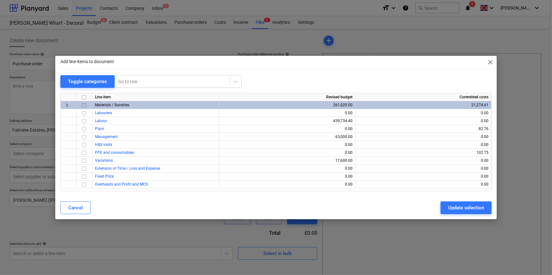
click at [85, 105] on input "checkbox" at bounding box center [84, 106] width 8 height 8
click at [458, 209] on div "Update selection" at bounding box center [466, 208] width 36 height 8
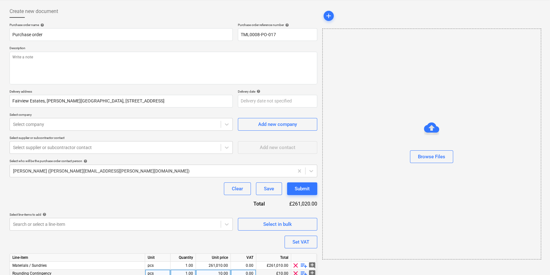
scroll to position [57, 0]
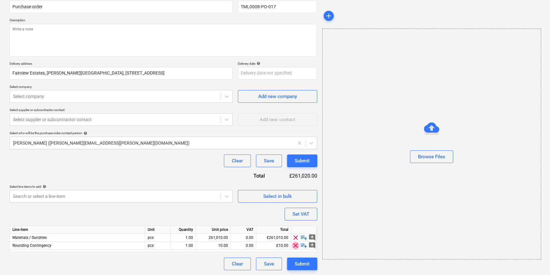
click at [296, 245] on span "clear" at bounding box center [296, 246] width 8 height 8
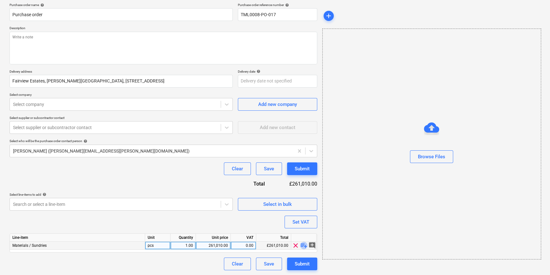
click at [302, 246] on span "playlist_add" at bounding box center [304, 246] width 8 height 8
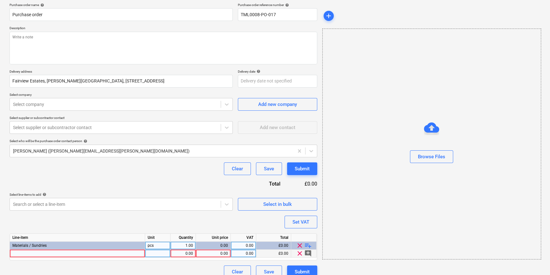
click at [17, 255] on div at bounding box center [77, 254] width 135 height 8
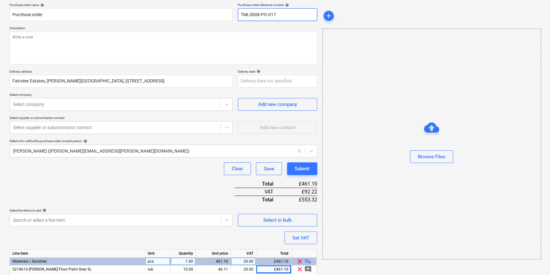
drag, startPoint x: 276, startPoint y: 13, endPoint x: 240, endPoint y: 19, distance: 37.0
click at [240, 19] on input "TML0008-PO-017" at bounding box center [277, 14] width 79 height 13
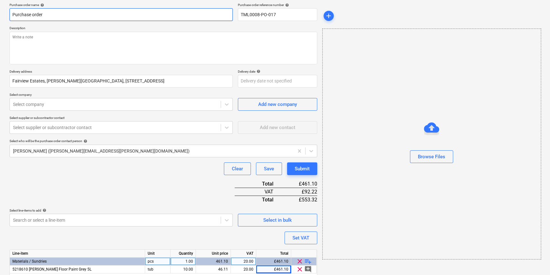
drag, startPoint x: 43, startPoint y: 12, endPoint x: 11, endPoint y: 13, distance: 31.8
click at [11, 13] on input "Purchase order" at bounding box center [121, 14] width 223 height 13
paste input "TML0008-PO-017"
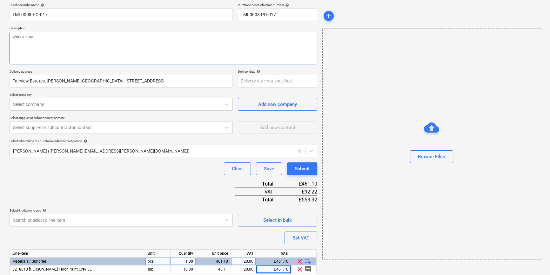
click at [28, 41] on textarea at bounding box center [164, 48] width 308 height 33
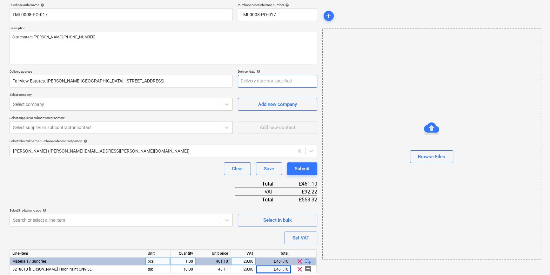
click at [253, 80] on body "Sales Projects Contacts Company Inbox 2 format_size keyboard_arrow_down help se…" at bounding box center [275, 88] width 550 height 275
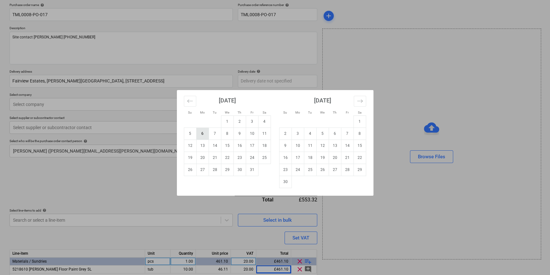
click at [204, 134] on td "6" at bounding box center [202, 134] width 12 height 12
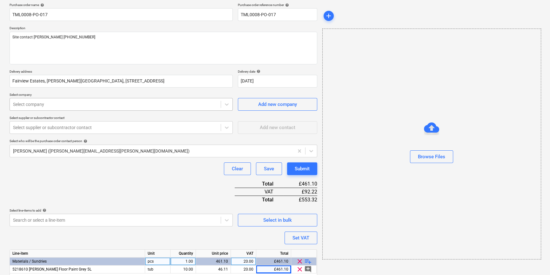
click at [79, 104] on div at bounding box center [115, 104] width 205 height 6
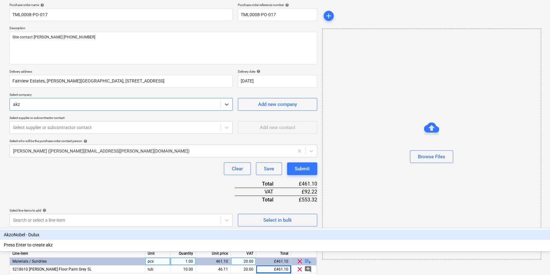
click at [55, 230] on div "AkzoNobel - Dulux" at bounding box center [275, 235] width 550 height 10
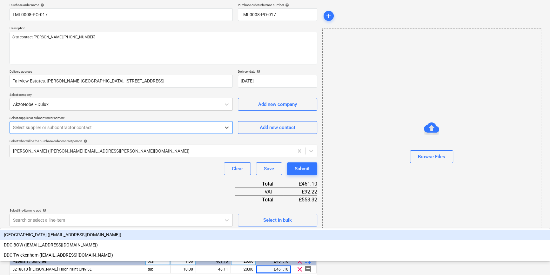
click at [52, 129] on div at bounding box center [115, 127] width 205 height 6
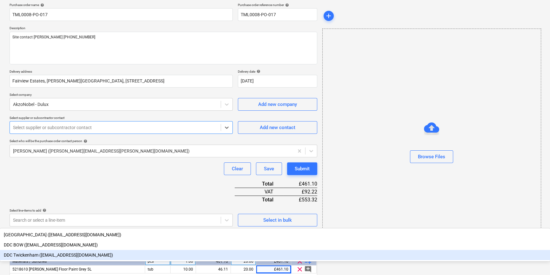
click at [56, 250] on div "DDC Twickenham ([EMAIL_ADDRESS][DOMAIN_NAME])" at bounding box center [275, 255] width 550 height 10
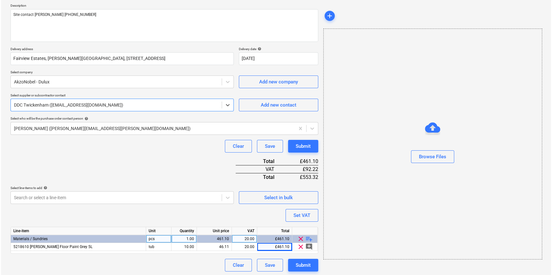
scroll to position [73, 0]
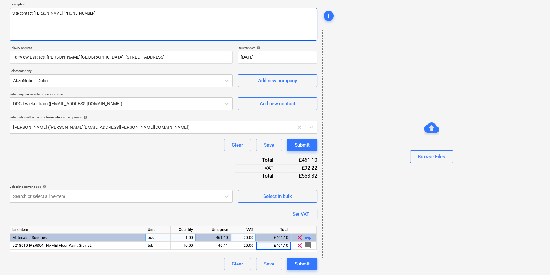
click at [28, 25] on textarea "Site contact [PERSON_NAME] [PHONE_NUMBER]" at bounding box center [164, 24] width 308 height 33
click at [89, 13] on textarea "Site contact [PERSON_NAME] [PHONE_NUMBER]" at bounding box center [164, 24] width 308 height 33
paste textarea "nectar card : [CREDIT_CARD_NUMBER]"
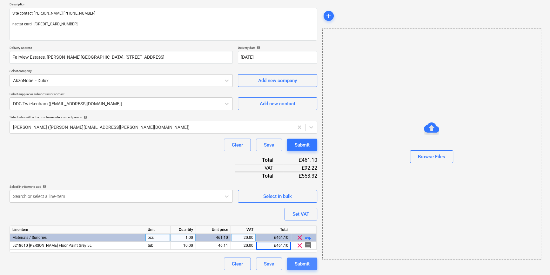
click at [303, 264] on div "Submit" at bounding box center [302, 264] width 15 height 8
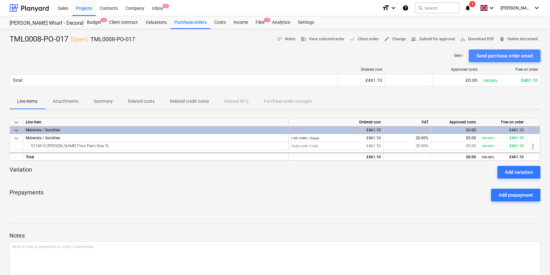
click at [504, 54] on div "Send purchase order email" at bounding box center [504, 56] width 57 height 8
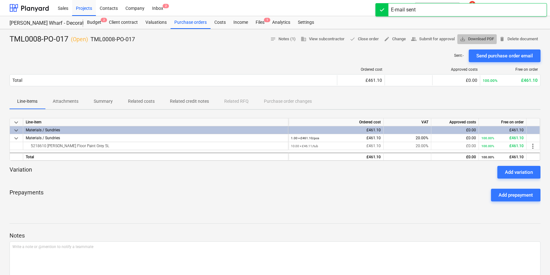
click at [480, 39] on span "save_alt Download PDF" at bounding box center [477, 39] width 34 height 7
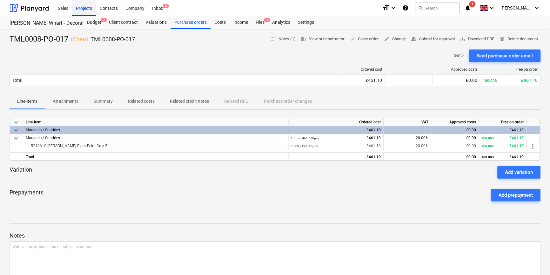
click at [80, 7] on div "Projects" at bounding box center [84, 8] width 24 height 16
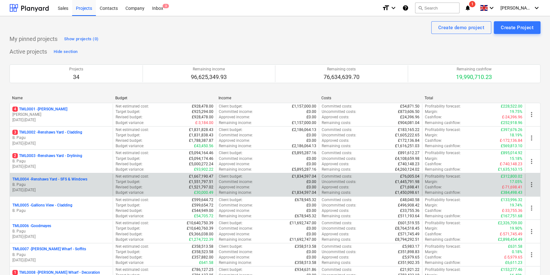
click at [79, 181] on p "TML0004 - Renshaws Yard - SFS & Windows" at bounding box center [49, 179] width 75 height 5
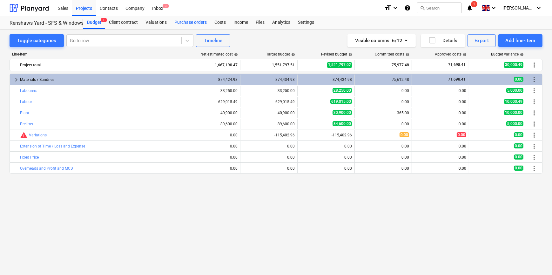
click at [191, 24] on div "Purchase orders" at bounding box center [191, 22] width 40 height 13
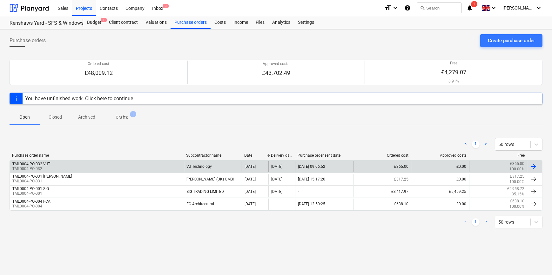
click at [533, 166] on div at bounding box center [534, 167] width 8 height 8
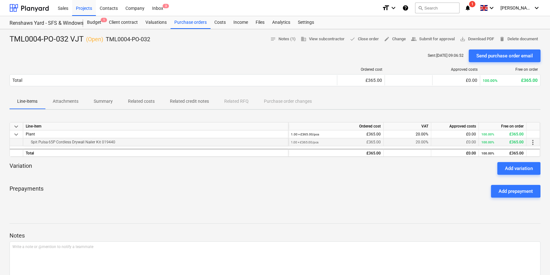
click at [534, 144] on span "more_vert" at bounding box center [533, 143] width 8 height 8
click at [534, 144] on li "Edit" at bounding box center [537, 142] width 19 height 15
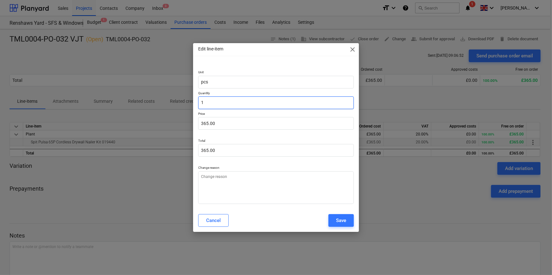
click at [211, 103] on input "1" at bounding box center [275, 103] width 155 height 13
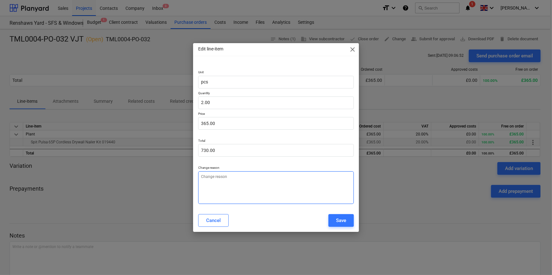
click at [233, 187] on textarea at bounding box center [275, 187] width 155 height 33
click at [340, 221] on div "Save" at bounding box center [341, 221] width 10 height 8
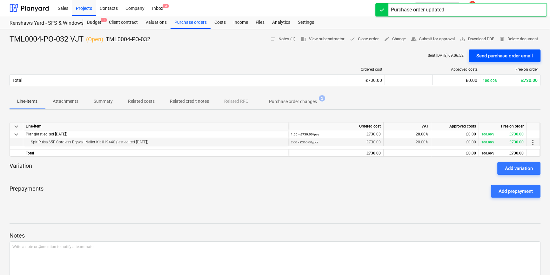
click at [497, 54] on div "Send purchase order email" at bounding box center [504, 56] width 57 height 8
click at [189, 24] on div "Purchase orders" at bounding box center [191, 22] width 40 height 13
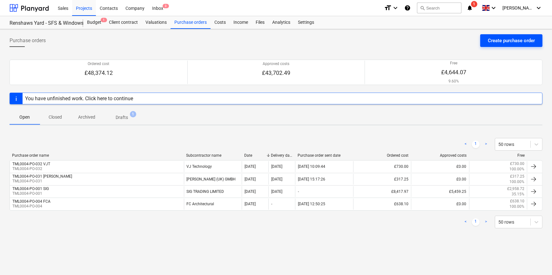
click at [498, 41] on div "Create purchase order" at bounding box center [511, 41] width 47 height 8
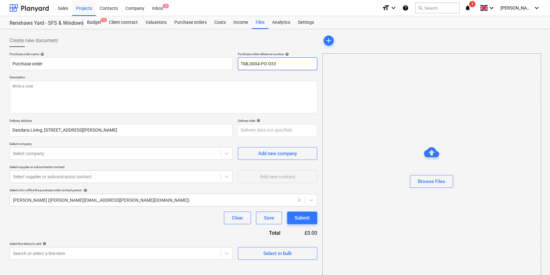
drag, startPoint x: 281, startPoint y: 65, endPoint x: 240, endPoint y: 64, distance: 40.7
click at [240, 64] on input "TML0004-PO-033" at bounding box center [277, 63] width 79 height 13
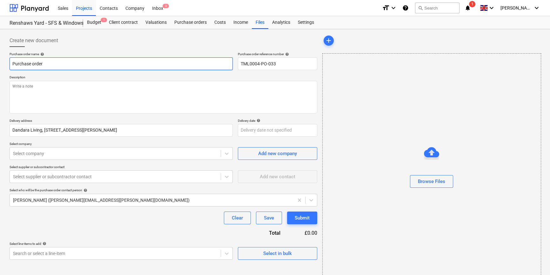
click at [49, 63] on input "Purchase order" at bounding box center [121, 63] width 223 height 13
drag, startPoint x: 41, startPoint y: 64, endPoint x: 9, endPoint y: 66, distance: 31.5
click at [9, 66] on div "Create new document Purchase order name help Purchase order Purchase order refe…" at bounding box center [163, 159] width 313 height 255
paste input "TML0004-PO-033"
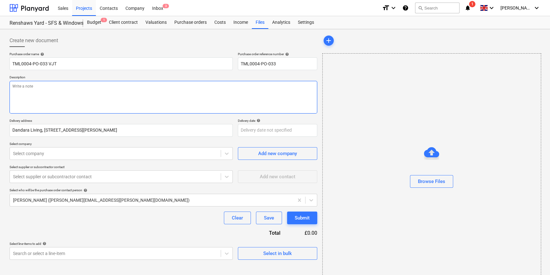
click at [37, 94] on textarea at bounding box center [164, 97] width 308 height 33
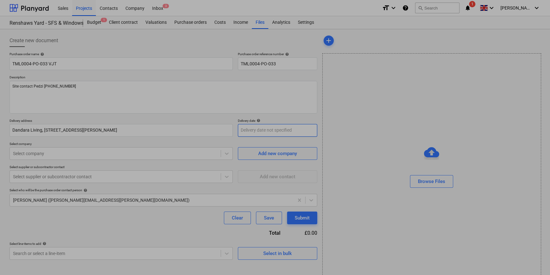
click at [248, 131] on body "Sales Projects Contacts Company Inbox 3 format_size keyboard_arrow_down help se…" at bounding box center [275, 137] width 550 height 275
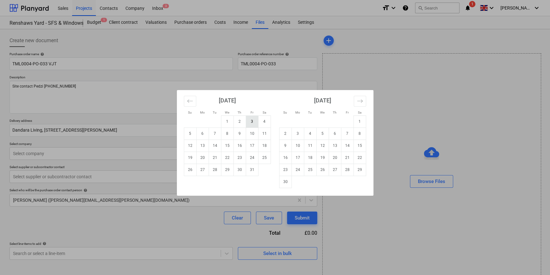
click at [250, 120] on td "3" at bounding box center [252, 122] width 12 height 12
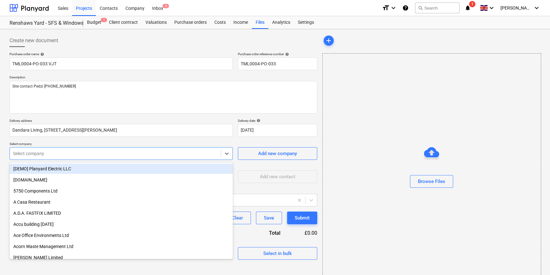
click at [33, 153] on div at bounding box center [115, 154] width 205 height 6
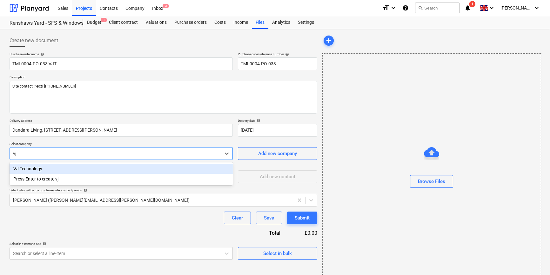
click at [39, 167] on div "VJ Technology" at bounding box center [121, 169] width 223 height 10
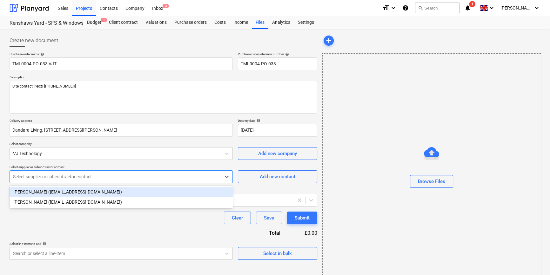
click at [37, 177] on div at bounding box center [115, 177] width 205 height 6
click at [30, 192] on div "[PERSON_NAME] ([EMAIL_ADDRESS][DOMAIN_NAME])" at bounding box center [121, 192] width 223 height 10
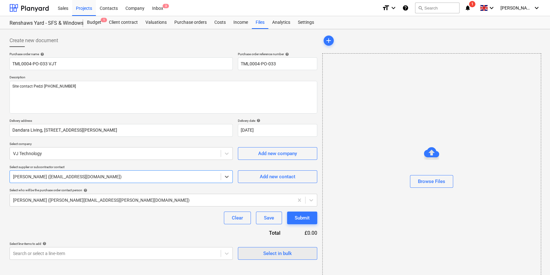
click at [269, 256] on div "Select in bulk" at bounding box center [277, 254] width 29 height 8
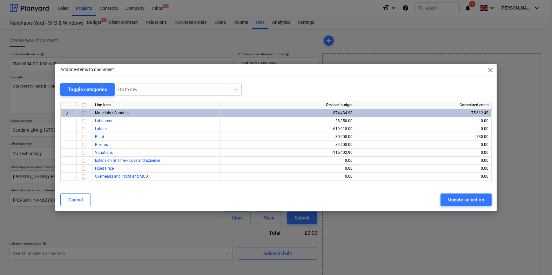
click at [84, 113] on input "checkbox" at bounding box center [84, 114] width 8 height 8
click at [453, 199] on div "Update selection" at bounding box center [466, 200] width 36 height 8
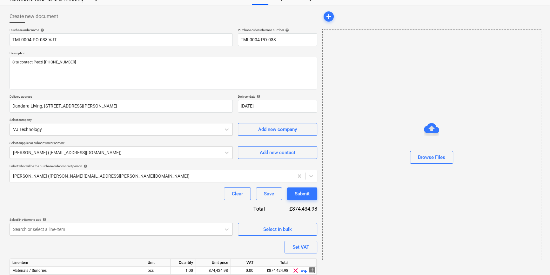
scroll to position [57, 0]
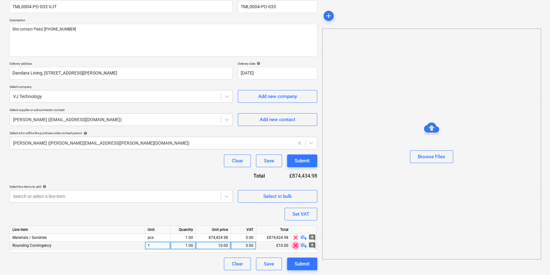
click at [295, 247] on span "clear" at bounding box center [296, 246] width 8 height 8
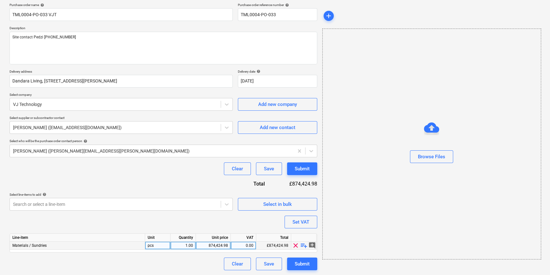
click at [303, 247] on span "playlist_add" at bounding box center [304, 246] width 8 height 8
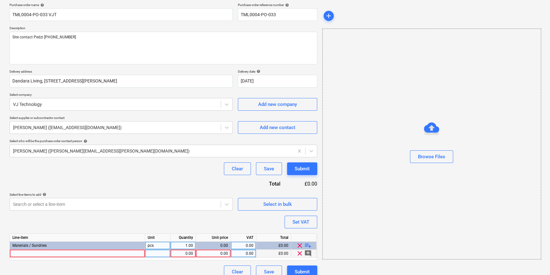
click at [20, 253] on div at bounding box center [77, 254] width 135 height 8
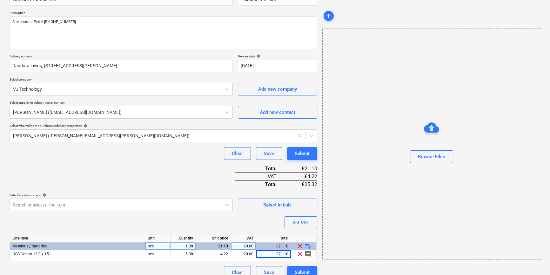
scroll to position [73, 0]
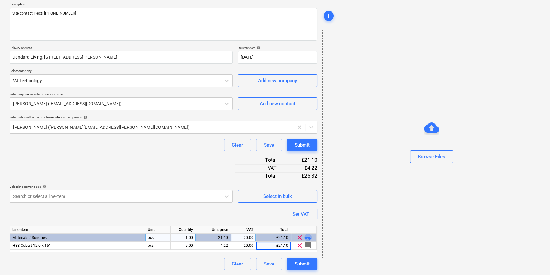
click at [310, 236] on span "playlist_add" at bounding box center [308, 238] width 8 height 8
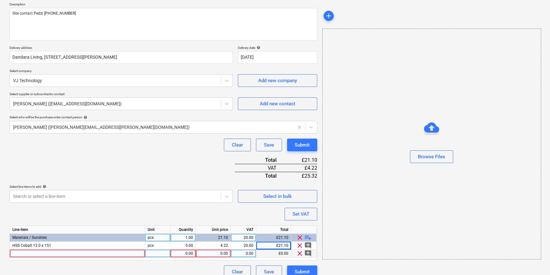
click at [36, 252] on div at bounding box center [77, 254] width 135 height 8
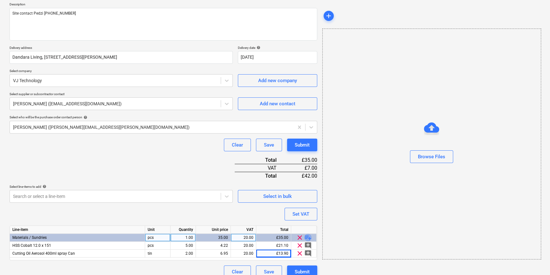
click at [310, 238] on span "playlist_add" at bounding box center [308, 238] width 8 height 8
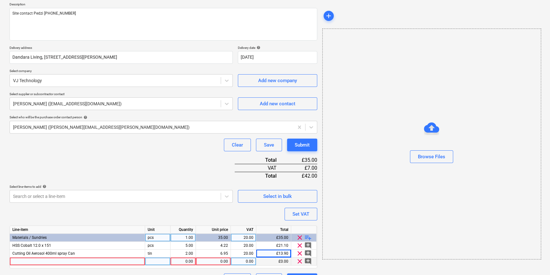
click at [19, 261] on div at bounding box center [77, 262] width 135 height 8
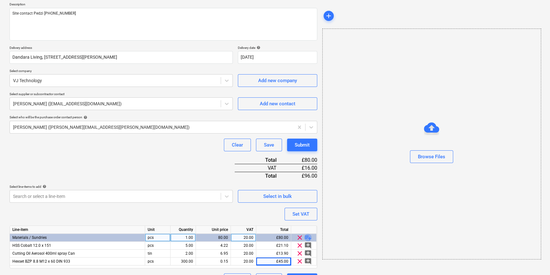
click at [306, 237] on span "playlist_add" at bounding box center [308, 238] width 8 height 8
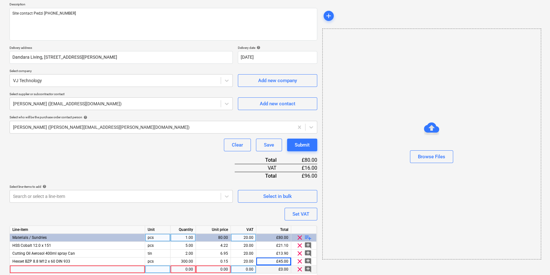
click at [25, 270] on div at bounding box center [77, 270] width 135 height 8
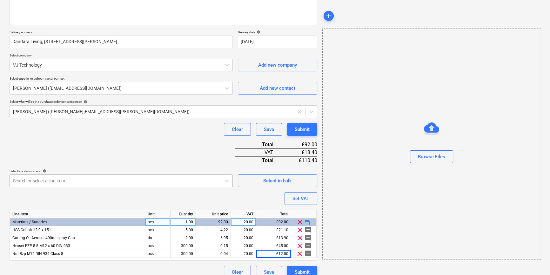
scroll to position [97, 0]
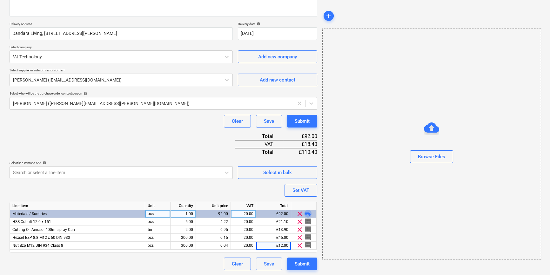
click at [308, 213] on span "playlist_add" at bounding box center [308, 214] width 8 height 8
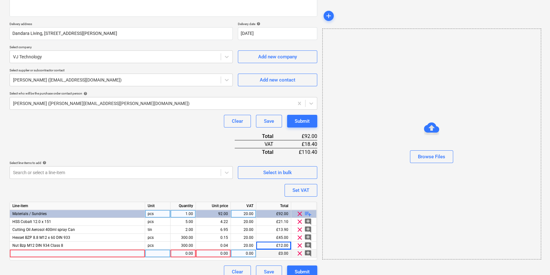
click at [19, 253] on div at bounding box center [77, 254] width 135 height 8
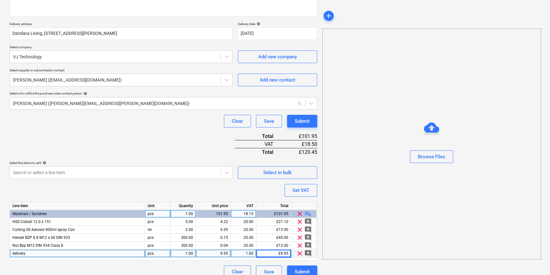
click at [245, 253] on div "1.00" at bounding box center [243, 254] width 20 height 8
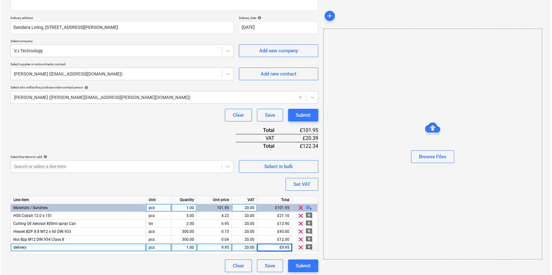
scroll to position [105, 0]
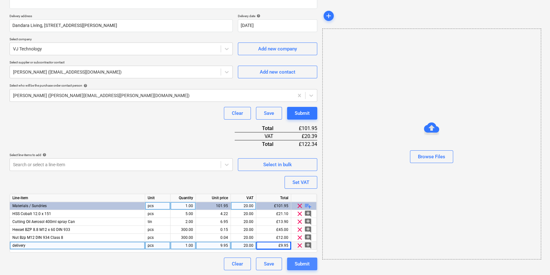
click at [298, 266] on div "Submit" at bounding box center [302, 264] width 15 height 8
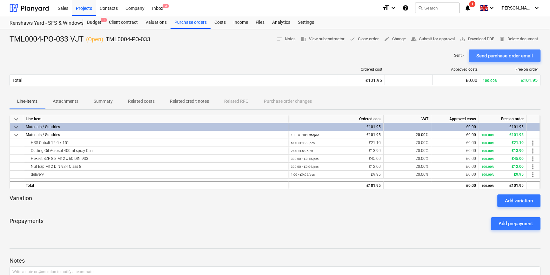
click at [492, 55] on div "Send purchase order email" at bounding box center [504, 56] width 57 height 8
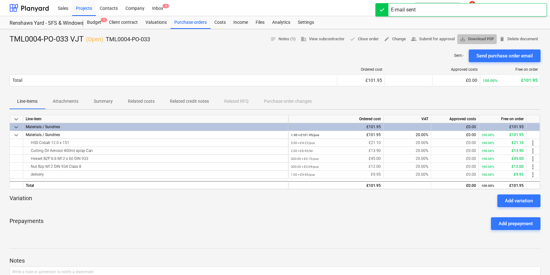
click at [482, 40] on span "save_alt Download PDF" at bounding box center [477, 39] width 34 height 7
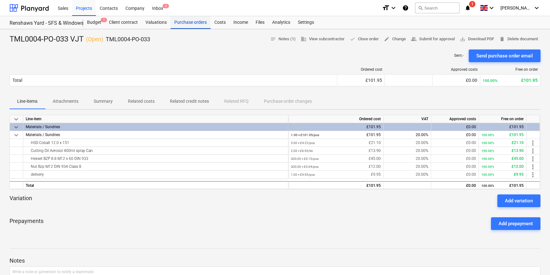
click at [185, 23] on div "Purchase orders" at bounding box center [191, 22] width 40 height 13
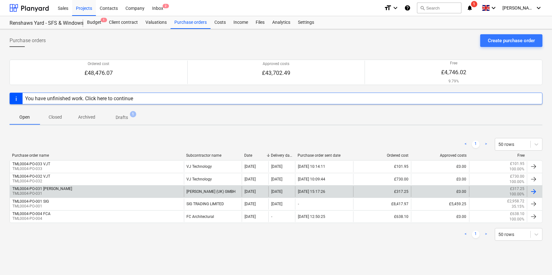
click at [134, 189] on div "TML0004-PO-031 [PERSON_NAME] TML0004-PO-031" at bounding box center [97, 191] width 174 height 11
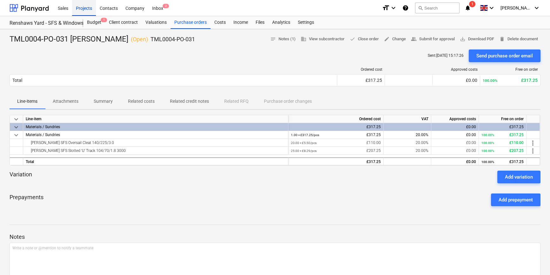
click at [86, 10] on div "Projects" at bounding box center [84, 8] width 24 height 16
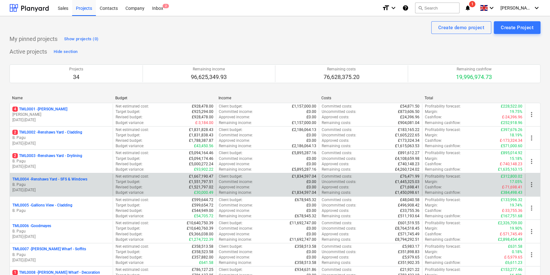
click at [86, 185] on p "B. Pagu" at bounding box center [61, 184] width 98 height 5
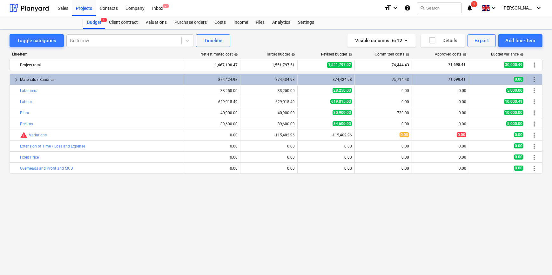
click at [86, 185] on div "keyboard_arrow_right Materials / Sundries 874,424.98 874,434.98 874,434.98 75,7…" at bounding box center [276, 161] width 533 height 175
click at [191, 24] on div "Purchase orders" at bounding box center [191, 22] width 40 height 13
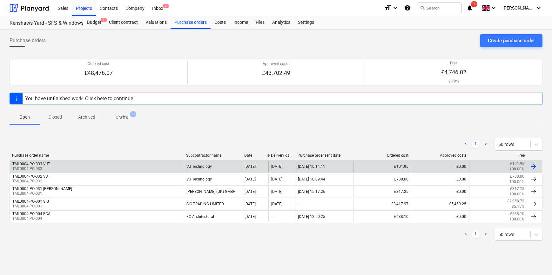
click at [532, 166] on div at bounding box center [534, 167] width 8 height 8
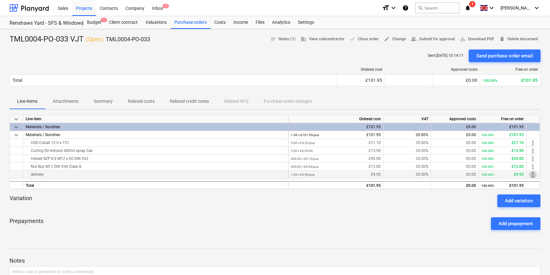
click at [535, 177] on span "more_vert" at bounding box center [533, 175] width 8 height 8
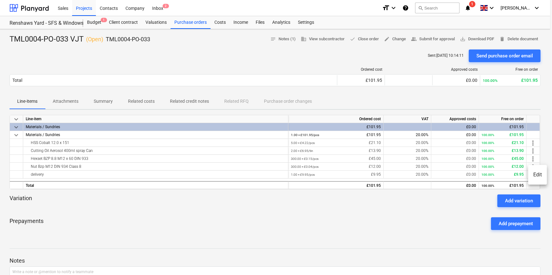
click at [540, 176] on li "Edit" at bounding box center [537, 175] width 19 height 15
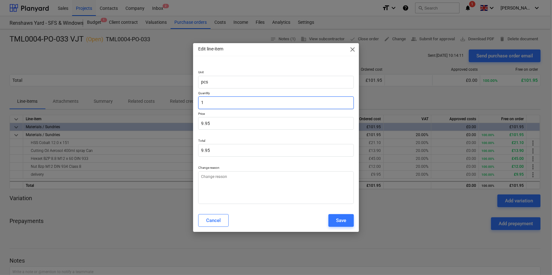
click at [209, 104] on input "1" at bounding box center [275, 103] width 155 height 13
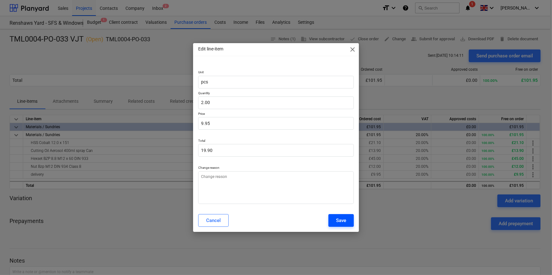
click at [333, 220] on button "Save" at bounding box center [340, 220] width 25 height 13
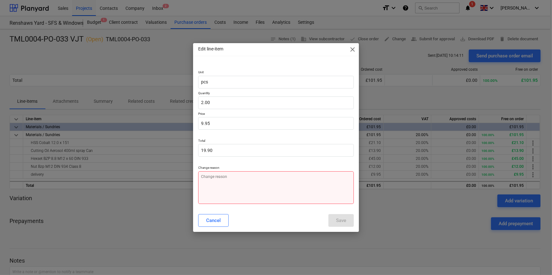
click at [252, 179] on textarea at bounding box center [275, 187] width 155 height 33
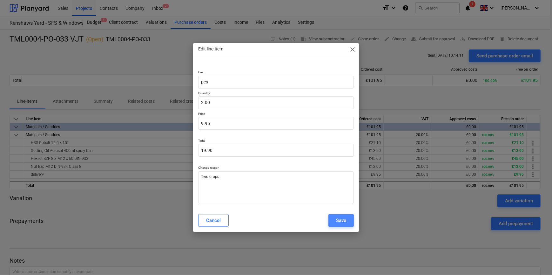
click at [336, 221] on div "Save" at bounding box center [341, 221] width 10 height 8
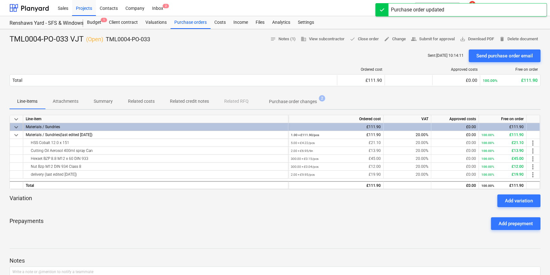
click at [332, 229] on div "Prepayments Add prepayment" at bounding box center [275, 223] width 531 height 23
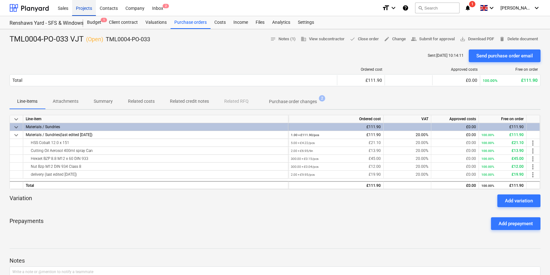
click at [84, 11] on div "Projects" at bounding box center [84, 8] width 24 height 16
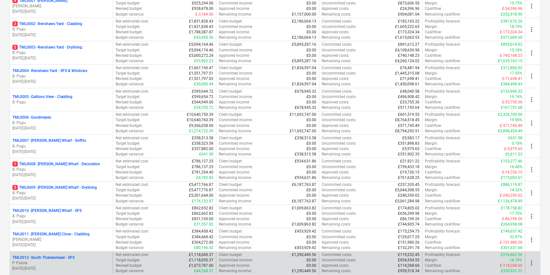
scroll to position [144, 0]
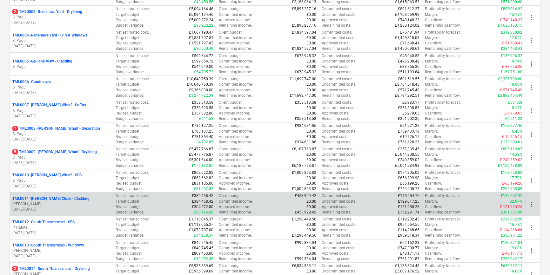
click at [57, 203] on p "[PERSON_NAME]" at bounding box center [61, 204] width 98 height 5
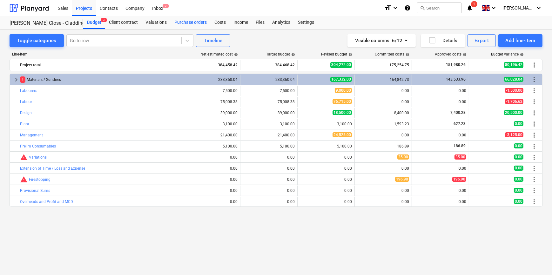
click at [178, 23] on div "Purchase orders" at bounding box center [191, 22] width 40 height 13
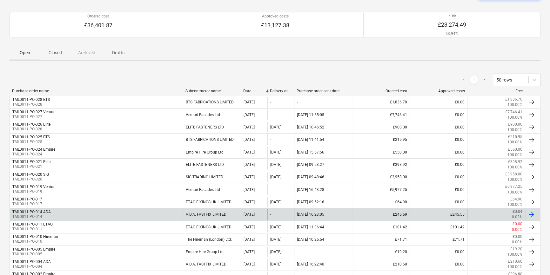
scroll to position [86, 0]
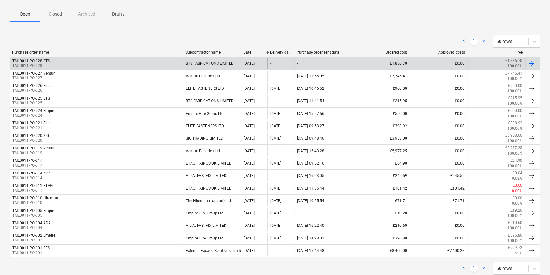
click at [199, 65] on div "BTS FABRICATIONS LIMITED" at bounding box center [212, 63] width 58 height 11
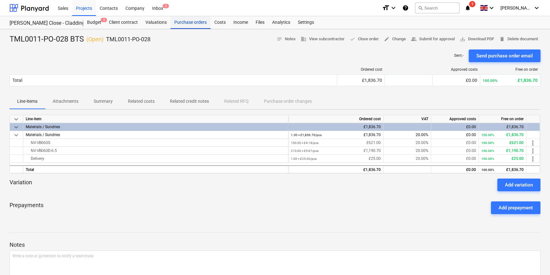
click at [191, 23] on div "Purchase orders" at bounding box center [191, 22] width 40 height 13
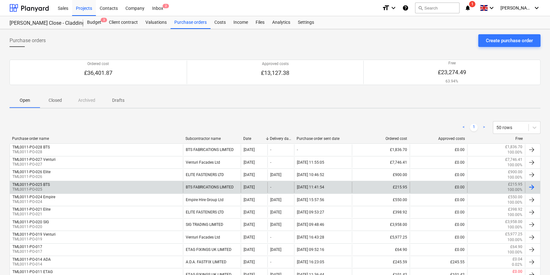
click at [207, 188] on div "BTS FABRICATIONS LIMITED" at bounding box center [212, 187] width 58 height 11
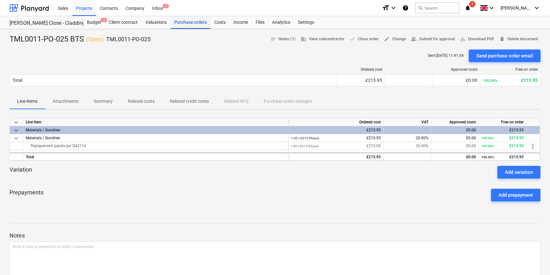
click at [195, 21] on div "Purchase orders" at bounding box center [191, 22] width 40 height 13
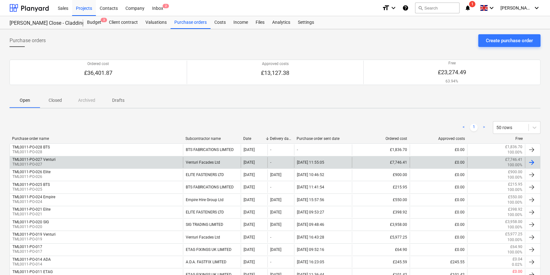
click at [200, 162] on div "Venturi Facades Ltd" at bounding box center [212, 162] width 58 height 11
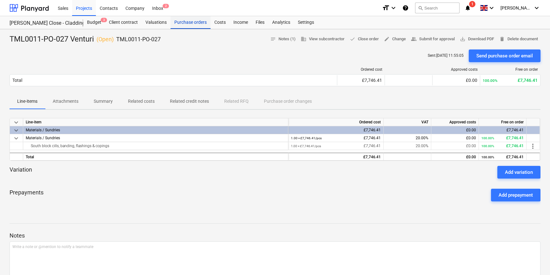
click at [185, 24] on div "Purchase orders" at bounding box center [191, 22] width 40 height 13
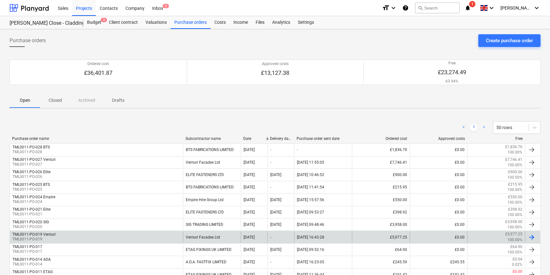
click at [208, 237] on div "Venturi Facades Ltd" at bounding box center [212, 237] width 58 height 11
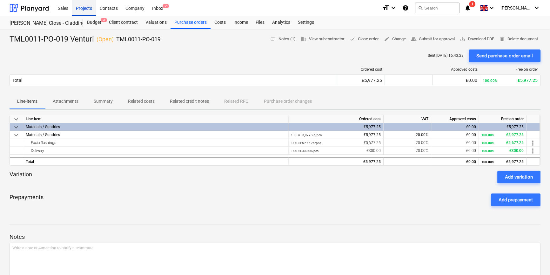
click at [83, 7] on div "Projects" at bounding box center [84, 8] width 24 height 16
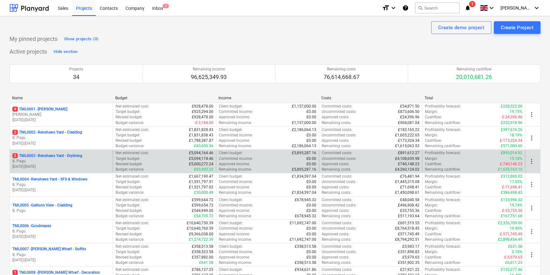
click at [80, 164] on p "[DATE] - [DATE]" at bounding box center [61, 166] width 98 height 5
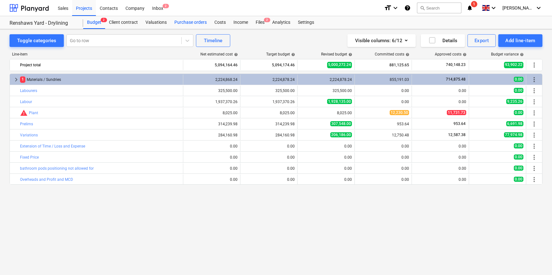
click at [192, 19] on div "Purchase orders" at bounding box center [191, 22] width 40 height 13
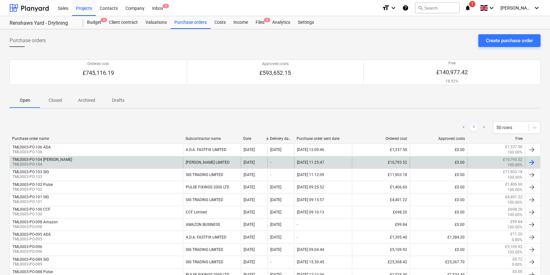
click at [210, 160] on div "[PERSON_NAME] LIMITED" at bounding box center [212, 162] width 58 height 11
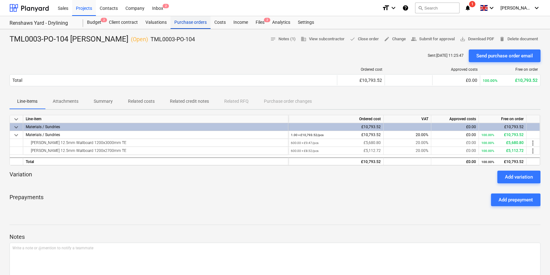
click at [189, 23] on div "Purchase orders" at bounding box center [191, 22] width 40 height 13
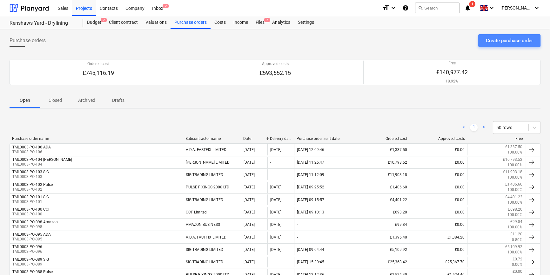
click at [492, 41] on div "Create purchase order" at bounding box center [509, 41] width 47 height 8
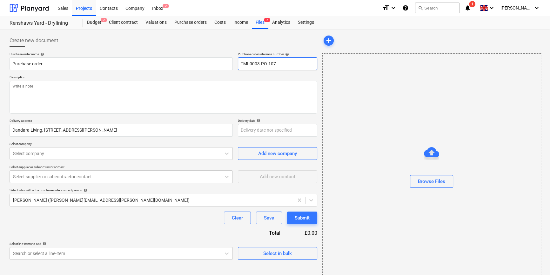
drag, startPoint x: 284, startPoint y: 64, endPoint x: 240, endPoint y: 65, distance: 43.5
click at [240, 65] on input "TML0003-PO-107" at bounding box center [277, 63] width 79 height 13
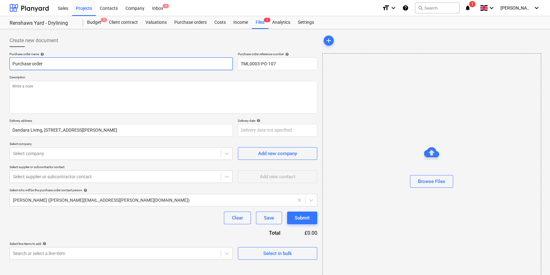
drag, startPoint x: 44, startPoint y: 64, endPoint x: 11, endPoint y: 64, distance: 33.0
click at [11, 64] on input "Purchase order" at bounding box center [121, 63] width 223 height 13
paste input "TML0003-PO-107"
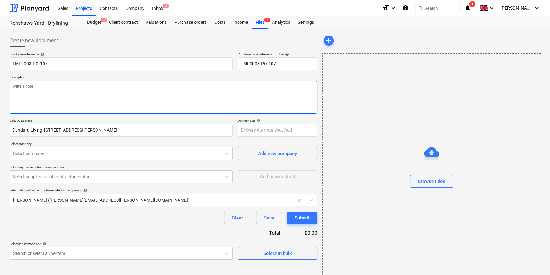
click at [28, 90] on textarea at bounding box center [164, 97] width 308 height 33
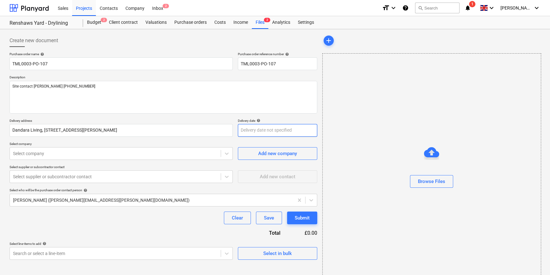
click at [257, 133] on body "Sales Projects Contacts Company Inbox 2 format_size keyboard_arrow_down help se…" at bounding box center [275, 137] width 550 height 275
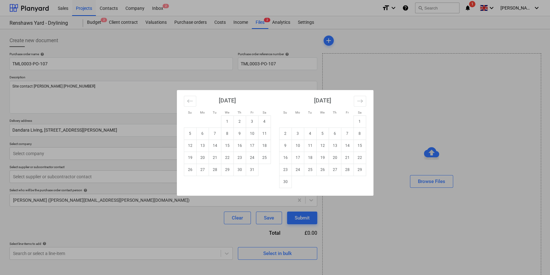
click at [132, 227] on div "Su Mo Tu We Th Fr Sa Su Mo Tu We Th Fr Sa [DATE] 1 2 3 4 5 6 7 8 9 10 11 12 13 …" at bounding box center [275, 137] width 550 height 275
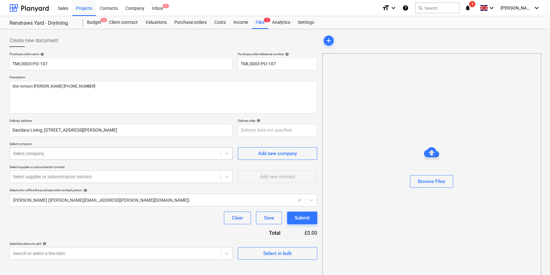
click at [43, 152] on div at bounding box center [115, 154] width 205 height 6
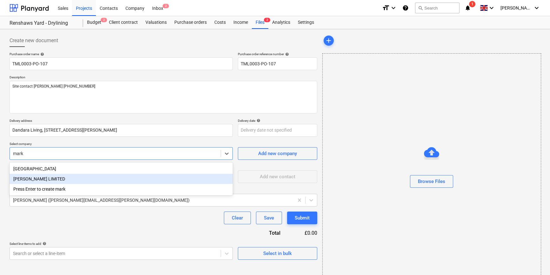
click at [50, 180] on div "[PERSON_NAME] LIMITED" at bounding box center [121, 179] width 223 height 10
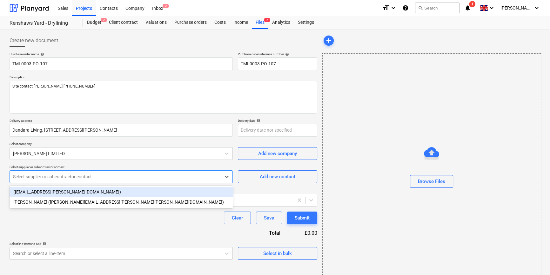
click at [44, 176] on div at bounding box center [115, 177] width 205 height 6
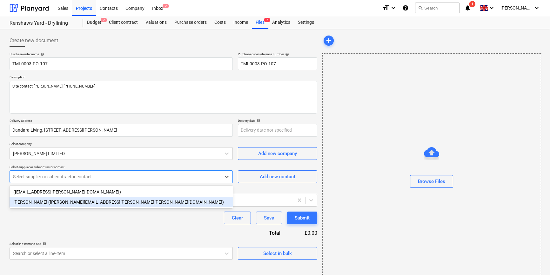
click at [41, 204] on div "[PERSON_NAME] ([PERSON_NAME][EMAIL_ADDRESS][PERSON_NAME][PERSON_NAME][DOMAIN_NA…" at bounding box center [121, 202] width 223 height 10
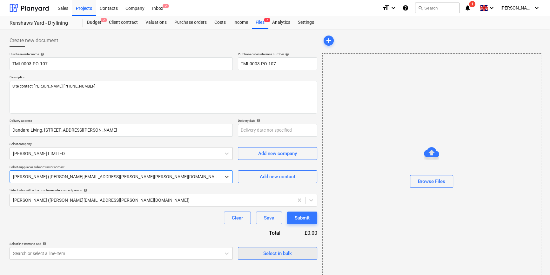
click at [282, 253] on div "Select in bulk" at bounding box center [277, 254] width 29 height 8
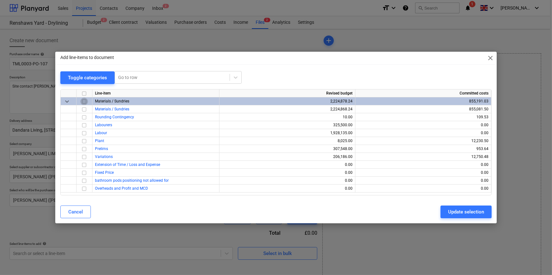
click at [83, 101] on input "checkbox" at bounding box center [84, 102] width 8 height 8
click at [469, 212] on div "Update selection" at bounding box center [466, 212] width 36 height 8
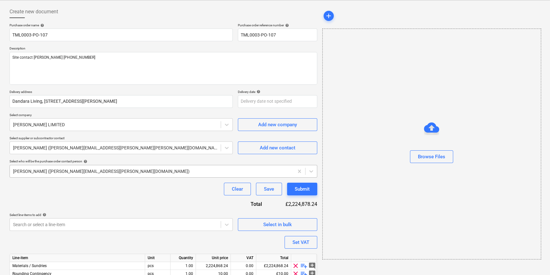
scroll to position [57, 0]
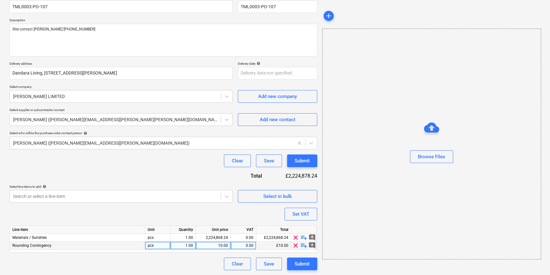
click at [295, 246] on span "clear" at bounding box center [296, 246] width 8 height 8
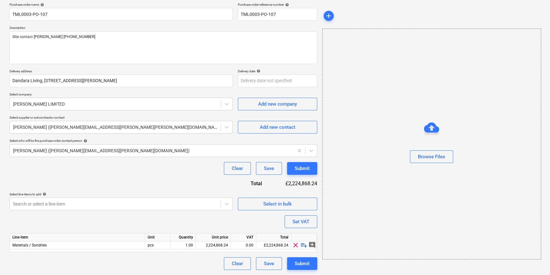
scroll to position [49, 0]
click at [302, 246] on span "playlist_add" at bounding box center [304, 246] width 8 height 8
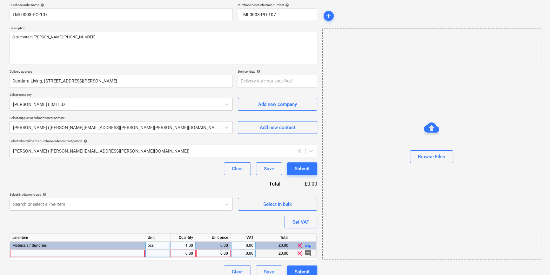
click at [20, 254] on div at bounding box center [77, 254] width 135 height 8
click at [14, 254] on div at bounding box center [77, 254] width 135 height 8
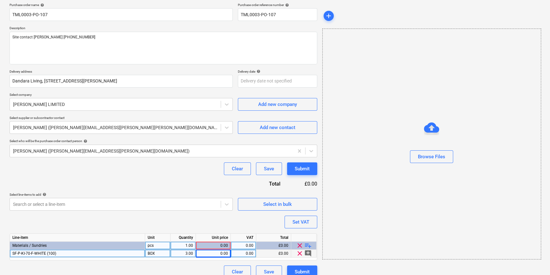
click at [216, 252] on div "0.00" at bounding box center [213, 254] width 30 height 8
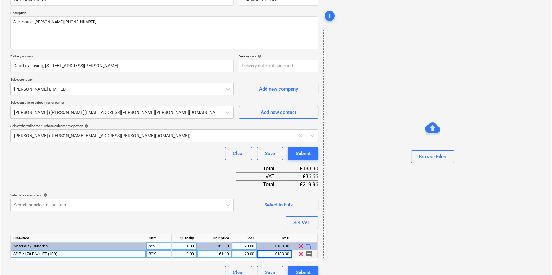
scroll to position [73, 0]
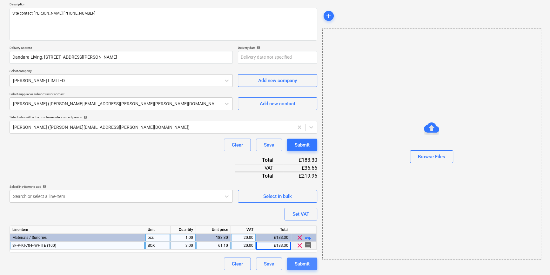
click at [303, 266] on div "Submit" at bounding box center [302, 264] width 15 height 8
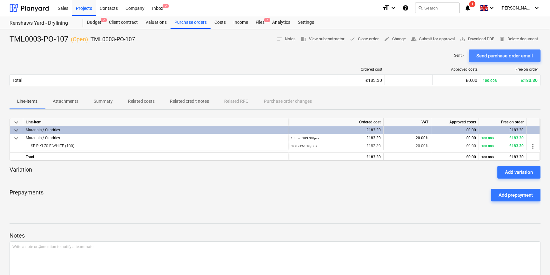
click at [494, 55] on div "Send purchase order email" at bounding box center [504, 56] width 57 height 8
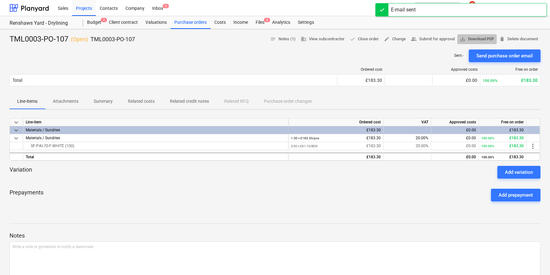
click at [474, 37] on span "save_alt Download PDF" at bounding box center [477, 39] width 34 height 7
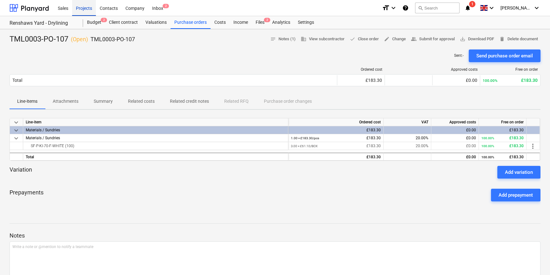
click at [81, 9] on div "Projects" at bounding box center [84, 8] width 24 height 16
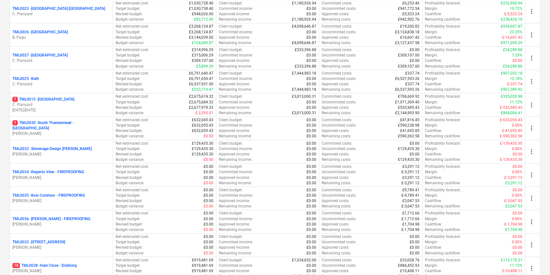
scroll to position [635, 0]
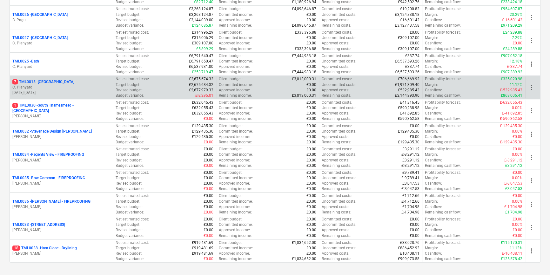
click at [63, 86] on p "C. Planyard" at bounding box center [61, 87] width 98 height 5
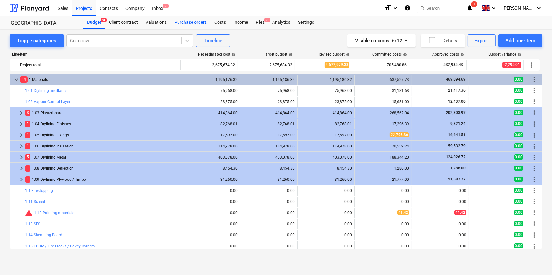
click at [178, 22] on div "Purchase orders" at bounding box center [191, 22] width 40 height 13
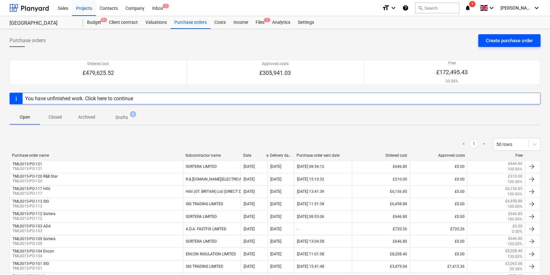
click at [503, 42] on div "Create purchase order" at bounding box center [509, 41] width 47 height 8
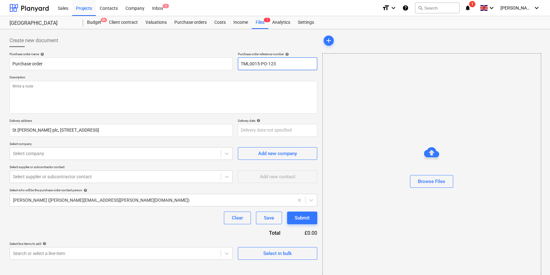
drag, startPoint x: 280, startPoint y: 62, endPoint x: 238, endPoint y: 67, distance: 42.2
click at [238, 67] on input "TML0015-PO-123" at bounding box center [277, 63] width 79 height 13
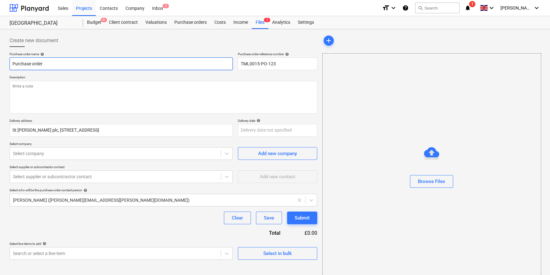
drag, startPoint x: 43, startPoint y: 64, endPoint x: 10, endPoint y: 63, distance: 32.7
click at [10, 63] on input "Purchase order" at bounding box center [121, 63] width 223 height 13
paste input "TML0015-PO-123"
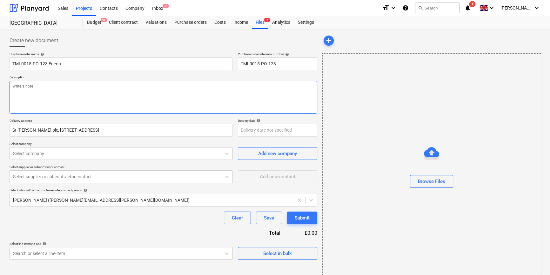
click at [32, 96] on textarea at bounding box center [164, 97] width 308 height 33
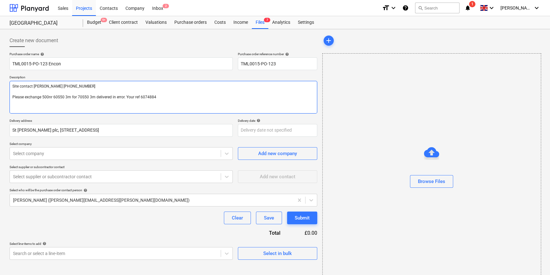
click at [70, 97] on textarea "Site contact [PERSON_NAME] [PHONE_NUMBER] Please exchange 500nr 60S50 3m for 70…" at bounding box center [164, 97] width 308 height 33
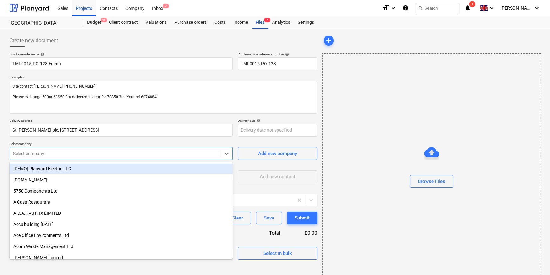
click at [112, 155] on div at bounding box center [115, 154] width 205 height 6
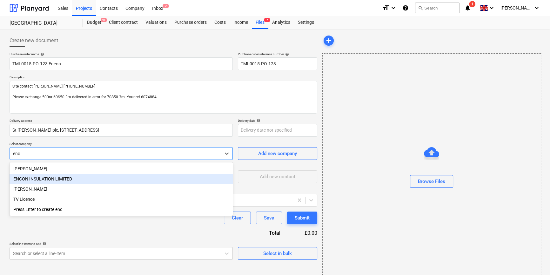
click at [68, 178] on div "ENCON INSULATION LIMITED" at bounding box center [121, 179] width 223 height 10
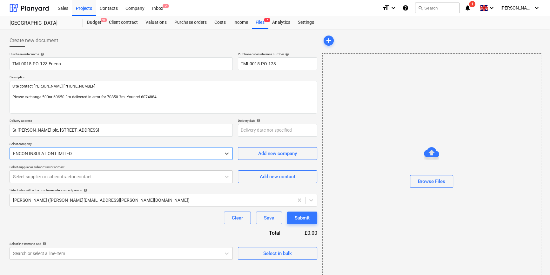
click at [68, 178] on div at bounding box center [115, 177] width 205 height 6
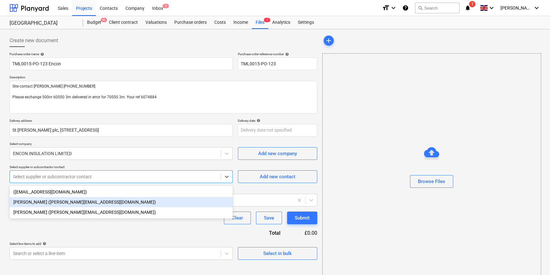
click at [62, 200] on div "[PERSON_NAME] ([PERSON_NAME][EMAIL_ADDRESS][DOMAIN_NAME])" at bounding box center [121, 202] width 223 height 10
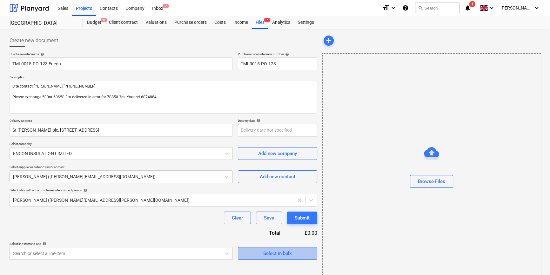
click at [255, 255] on span "Select in bulk" at bounding box center [278, 254] width 64 height 8
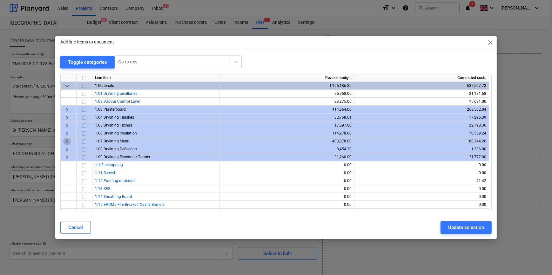
click at [64, 142] on span "keyboard_arrow_right" at bounding box center [67, 141] width 8 height 8
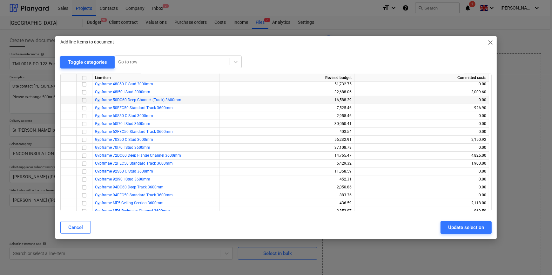
scroll to position [86, 0]
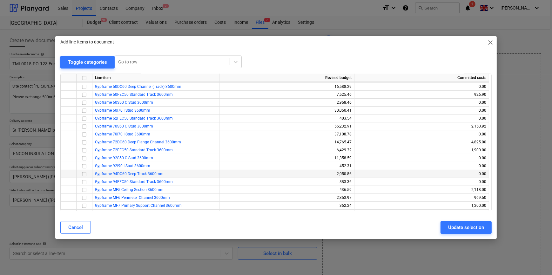
click at [84, 173] on input "checkbox" at bounding box center [84, 174] width 8 height 8
click at [84, 181] on input "checkbox" at bounding box center [84, 182] width 8 height 8
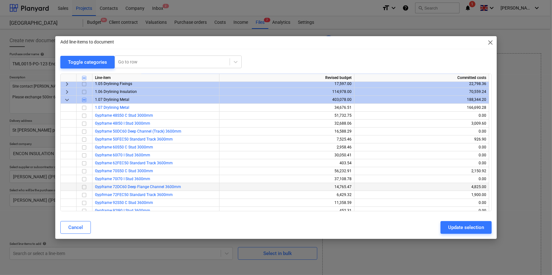
scroll to position [0, 0]
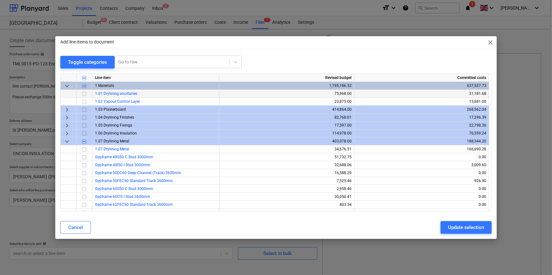
click at [84, 94] on input "checkbox" at bounding box center [84, 94] width 8 height 8
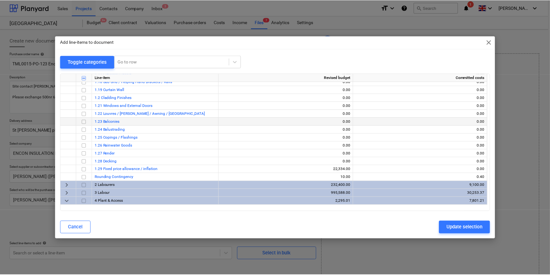
scroll to position [404, 0]
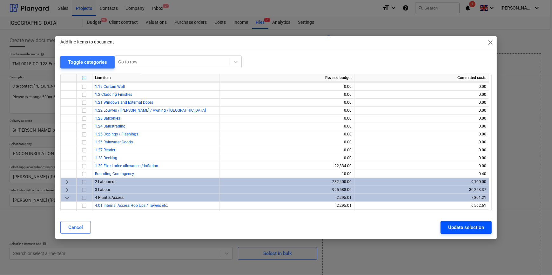
click at [457, 229] on div "Update selection" at bounding box center [466, 228] width 36 height 8
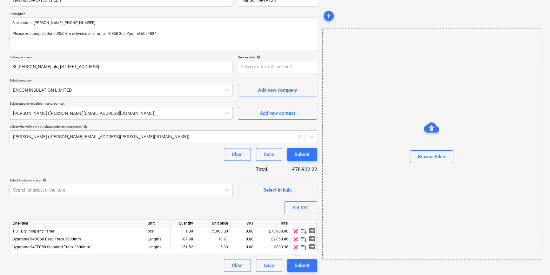
scroll to position [65, 0]
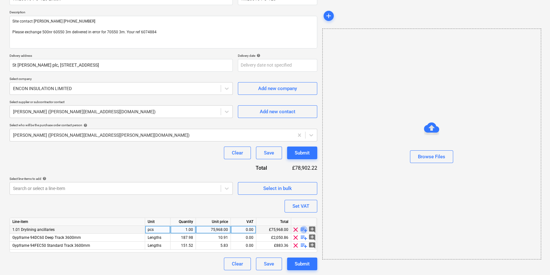
click at [302, 229] on span "playlist_add" at bounding box center [304, 230] width 8 height 8
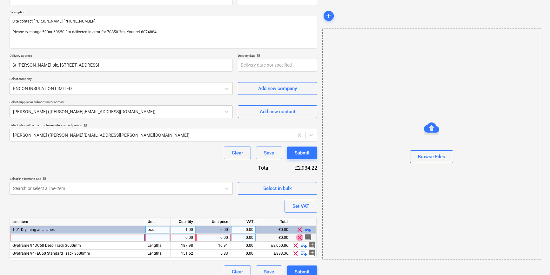
click at [299, 236] on span "clear" at bounding box center [300, 238] width 8 height 8
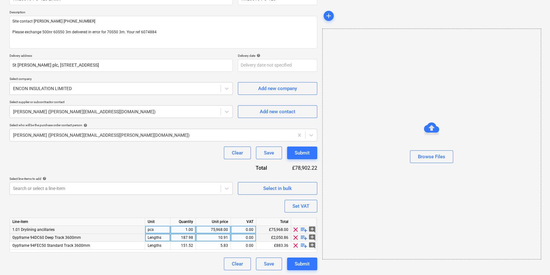
click at [304, 230] on span "playlist_add" at bounding box center [304, 230] width 8 height 8
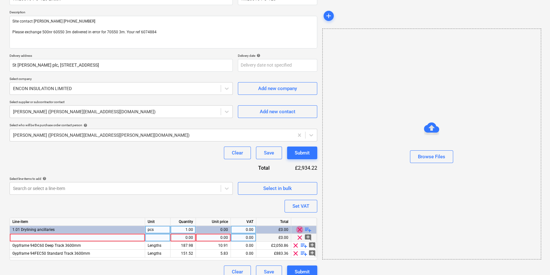
click at [298, 229] on span "clear" at bounding box center [300, 230] width 8 height 8
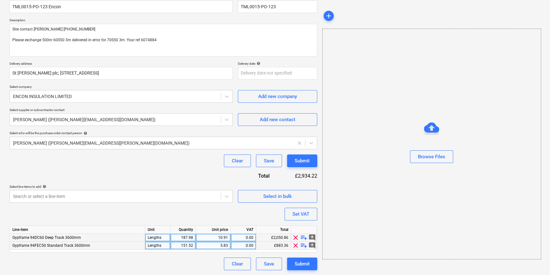
click at [185, 238] on div "187.98" at bounding box center [183, 238] width 20 height 8
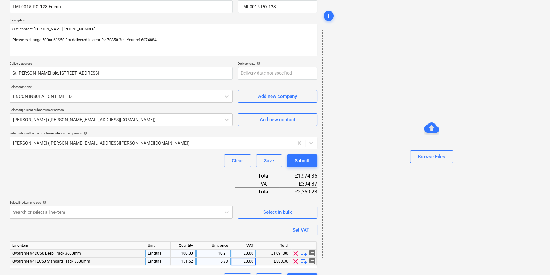
click at [187, 263] on div "151.52" at bounding box center [183, 262] width 20 height 8
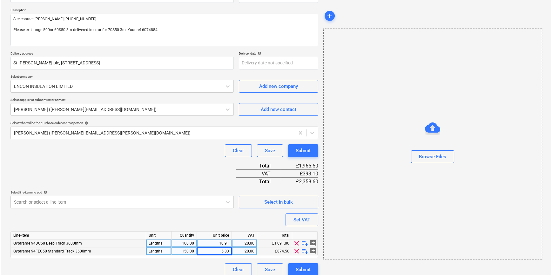
scroll to position [73, 0]
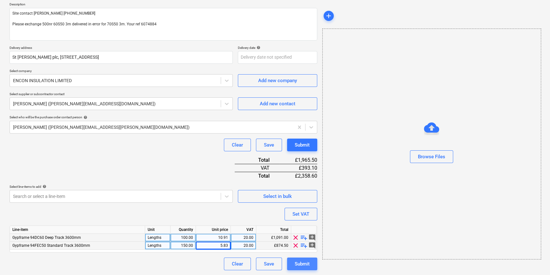
click at [301, 266] on div "Submit" at bounding box center [302, 264] width 15 height 8
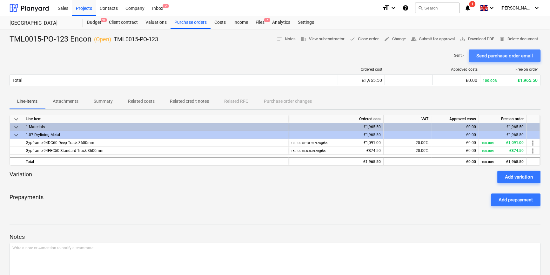
click at [488, 55] on div "Send purchase order email" at bounding box center [504, 56] width 57 height 8
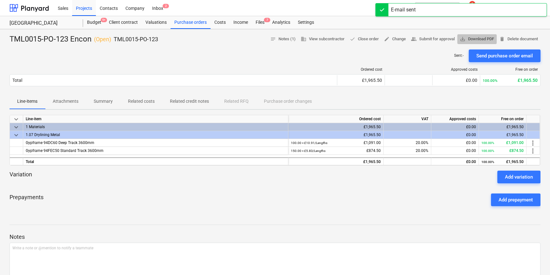
click at [479, 39] on span "save_alt Download PDF" at bounding box center [477, 39] width 34 height 7
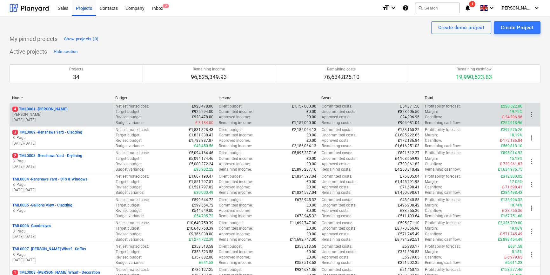
drag, startPoint x: 89, startPoint y: 7, endPoint x: 102, endPoint y: 103, distance: 96.5
click at [89, 7] on div "Projects" at bounding box center [84, 8] width 24 height 16
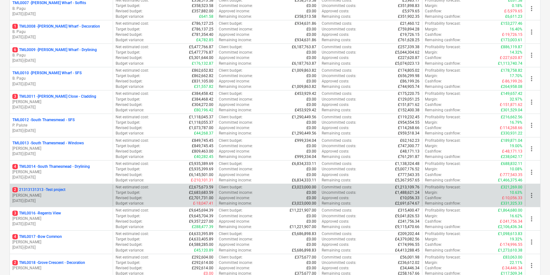
scroll to position [260, 0]
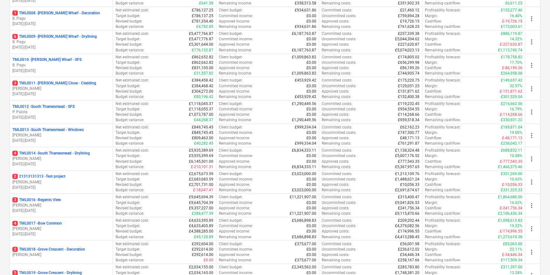
click at [72, 229] on p "[PERSON_NAME]" at bounding box center [61, 228] width 98 height 5
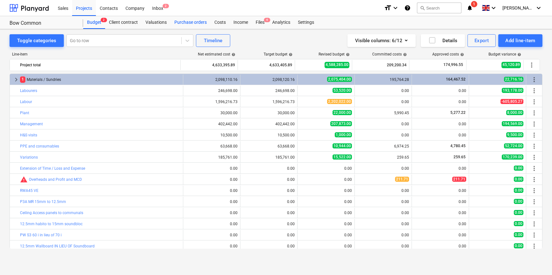
click at [192, 21] on div "Purchase orders" at bounding box center [191, 22] width 40 height 13
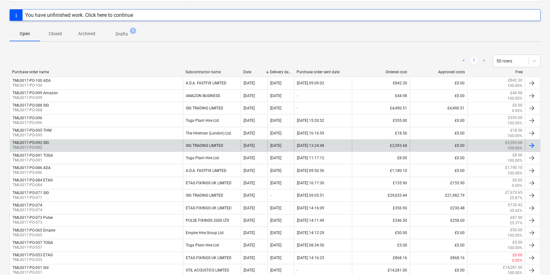
scroll to position [86, 0]
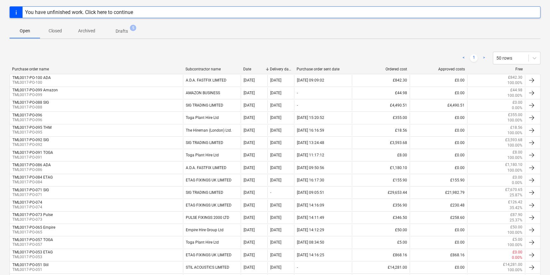
click at [54, 30] on p "Closed" at bounding box center [55, 31] width 15 height 7
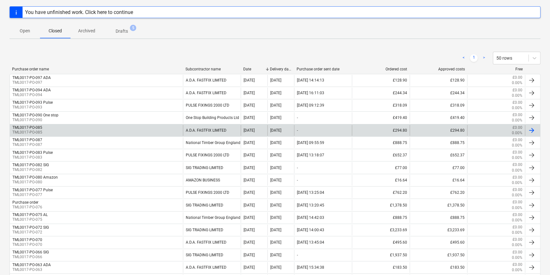
click at [59, 129] on div "TML0017-PO-085 TML0017-PO-085" at bounding box center [96, 130] width 173 height 11
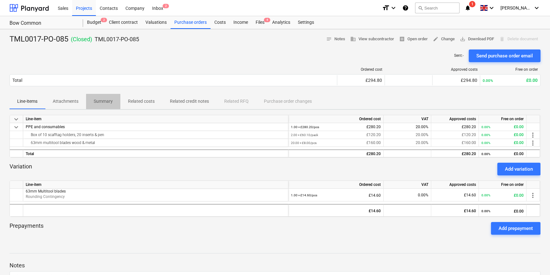
click at [103, 102] on p "Summary" at bounding box center [103, 101] width 19 height 7
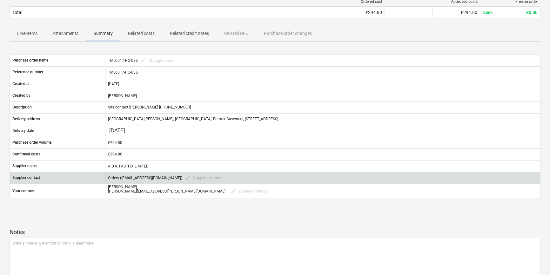
scroll to position [57, 0]
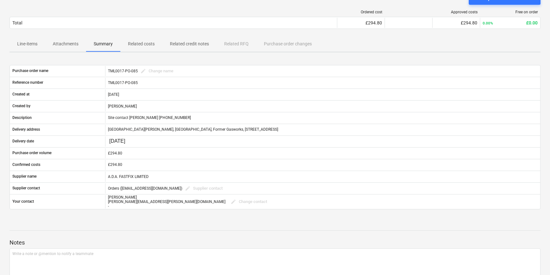
click at [26, 42] on p "Line-items" at bounding box center [27, 44] width 20 height 7
